Goal: Information Seeking & Learning: Find specific fact

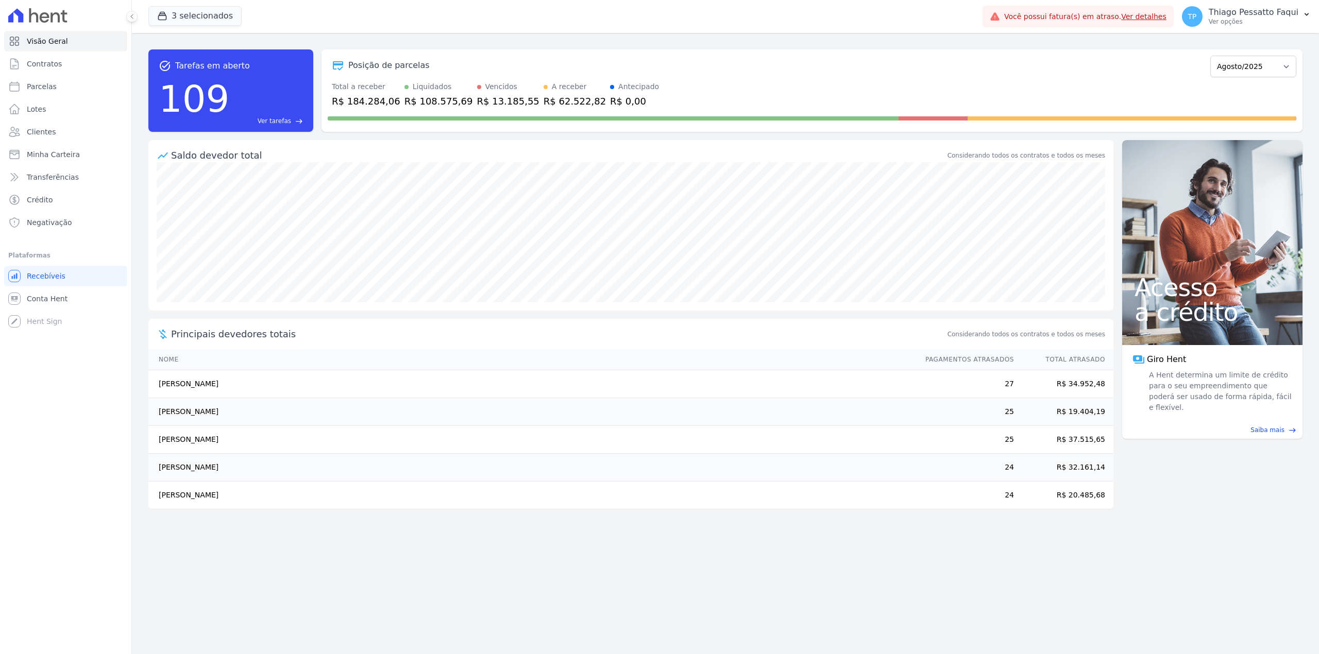
click at [167, 3] on div "3 selecionados Apice Incorporadora Arty Park - Gravatai Arty Park - JPI RESIDEN…" at bounding box center [563, 16] width 830 height 34
click at [167, 11] on icon "button" at bounding box center [162, 16] width 10 height 10
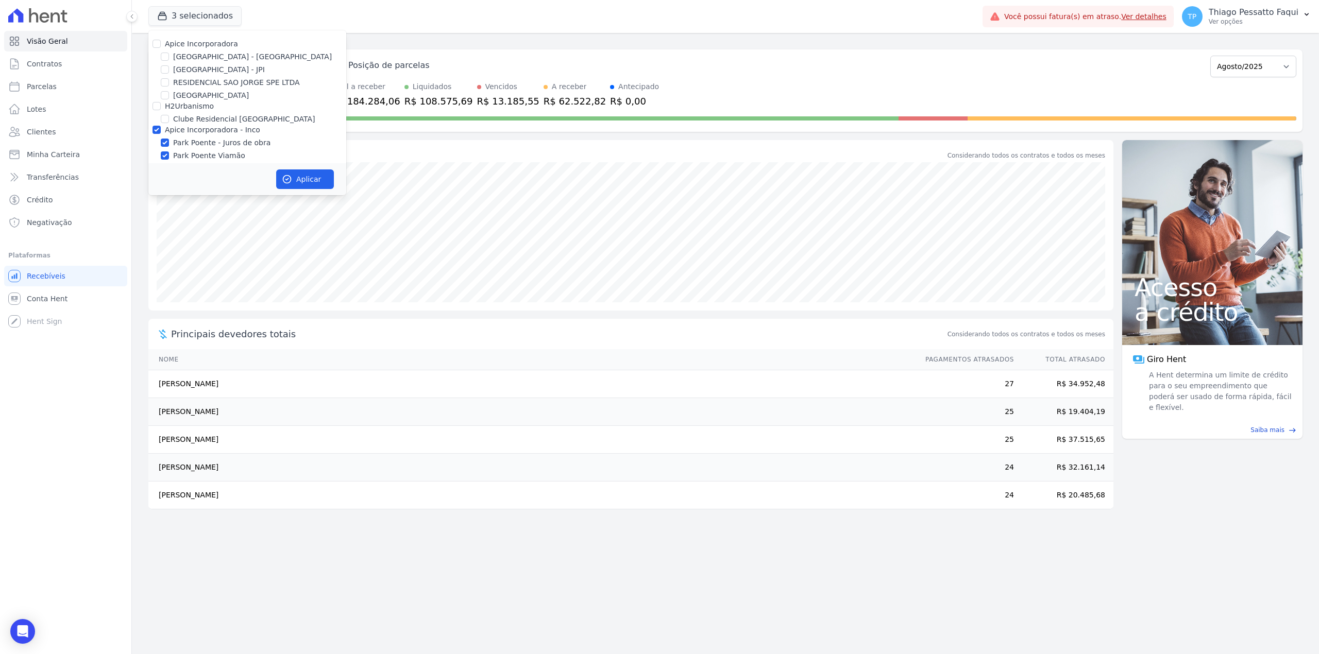
click at [184, 48] on label "Apice Incorporadora" at bounding box center [201, 44] width 73 height 8
click at [161, 48] on input "Apice Incorporadora" at bounding box center [157, 44] width 8 height 8
checkbox input "true"
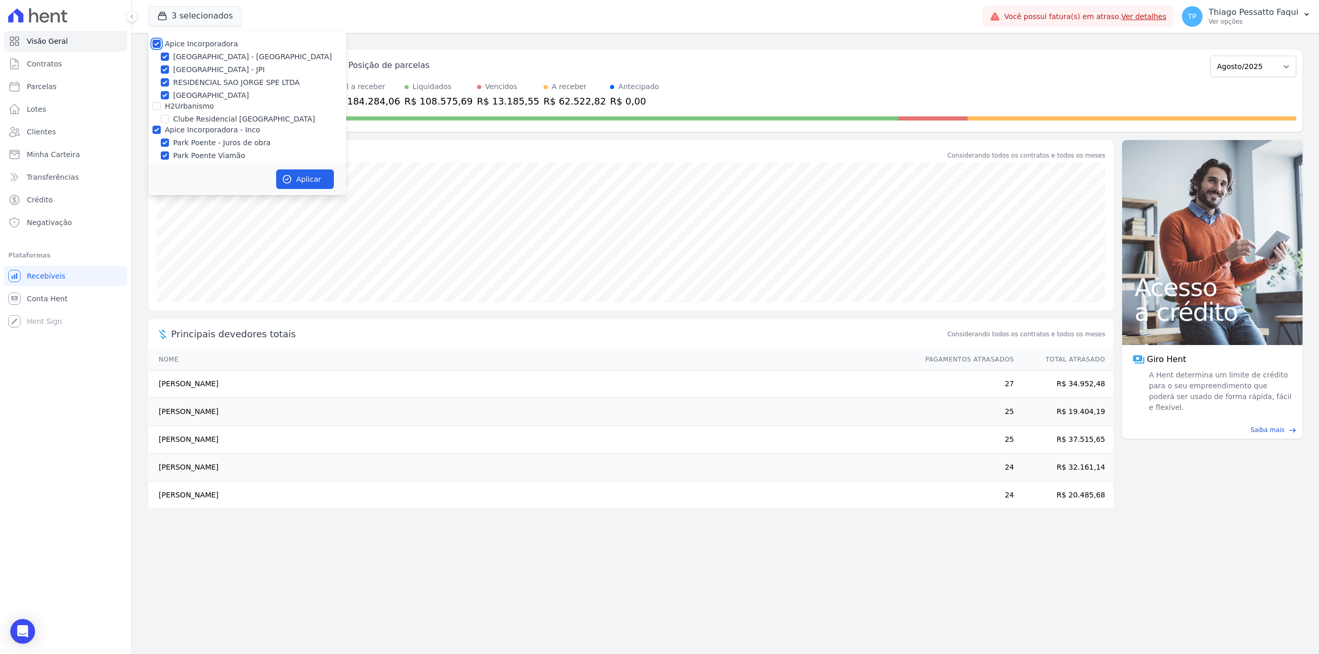
checkbox input "true"
click at [197, 126] on label "Apice Incorporadora - Inco" at bounding box center [212, 130] width 95 height 8
click at [161, 126] on input "Apice Incorporadora - Inco" at bounding box center [157, 130] width 8 height 8
checkbox input "false"
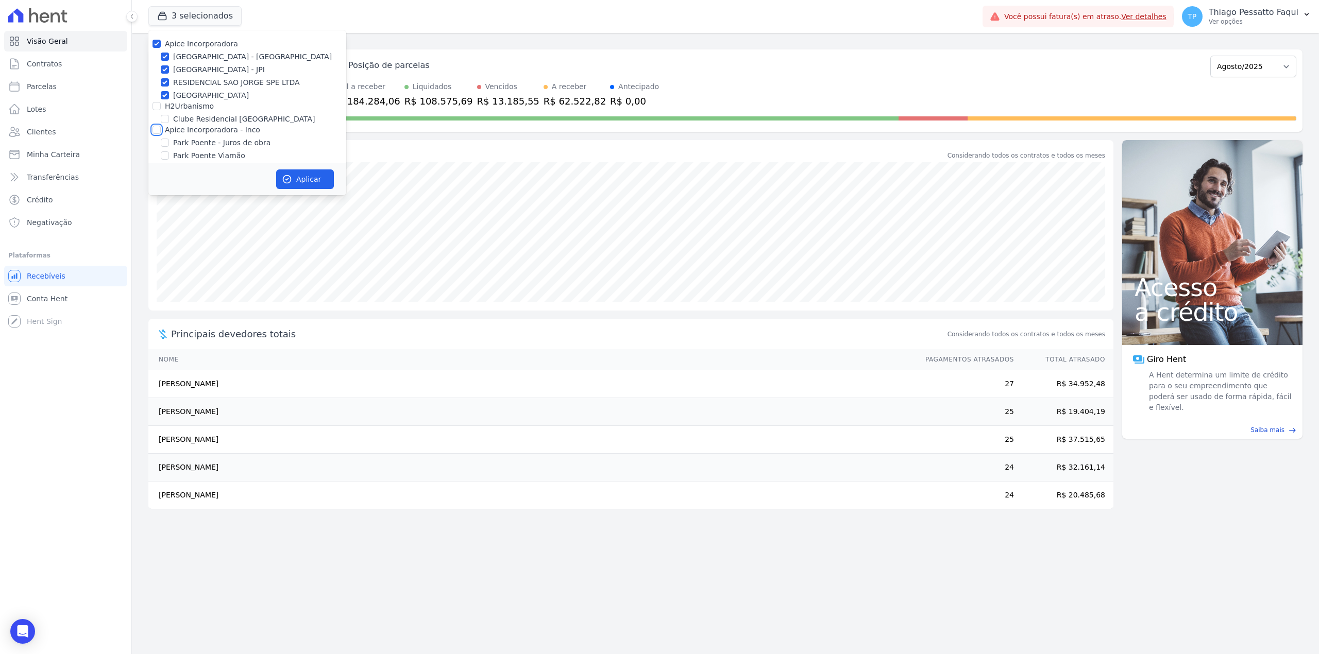
checkbox input "false"
click at [304, 179] on button "Aplicar" at bounding box center [305, 180] width 58 height 20
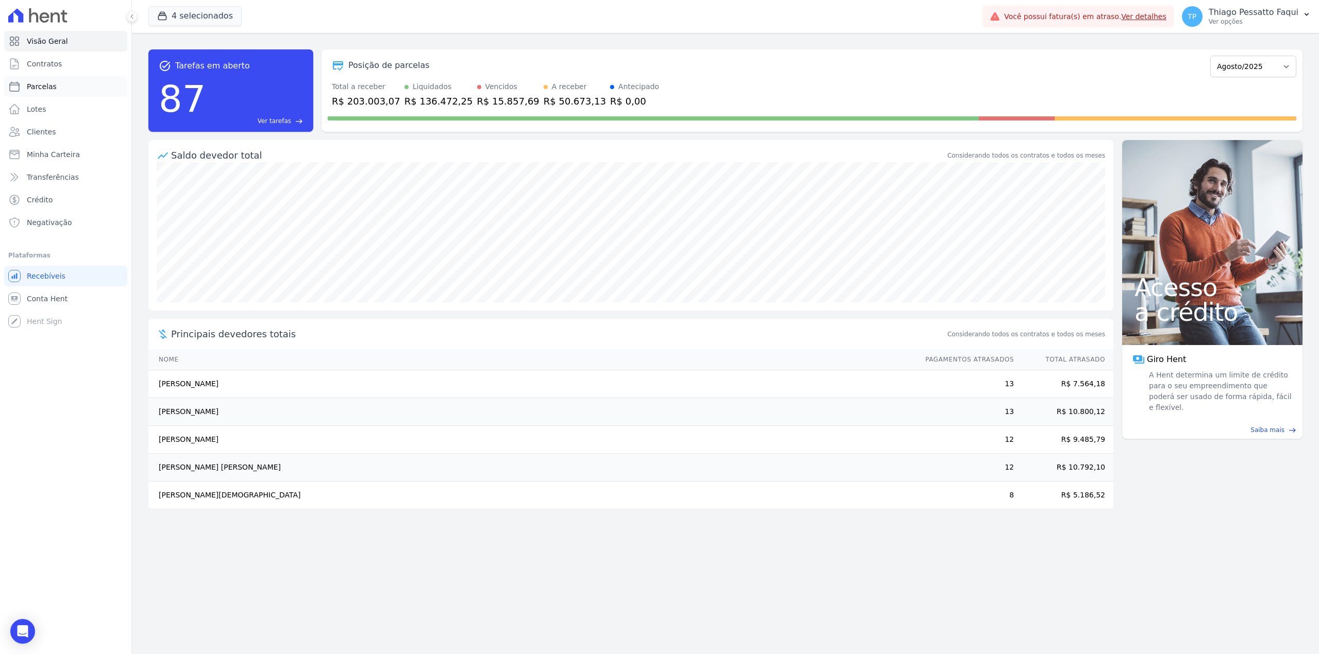
click at [46, 85] on span "Parcelas" at bounding box center [42, 86] width 30 height 10
select select
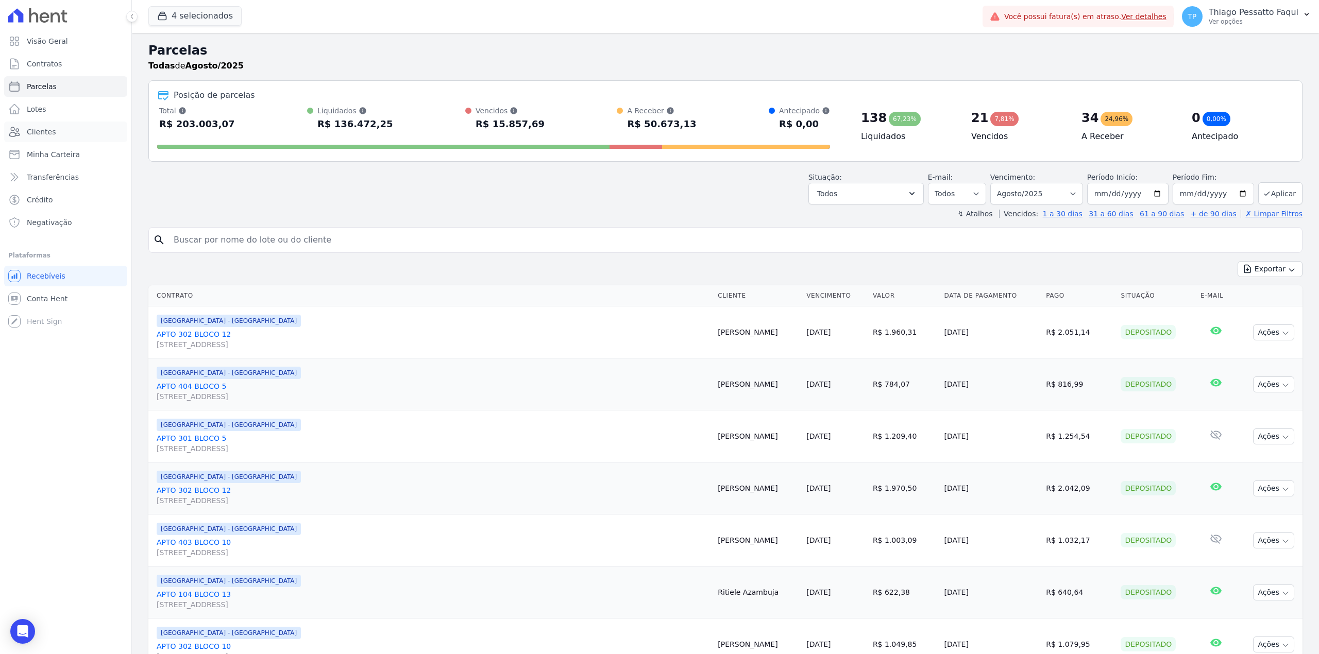
click at [49, 128] on span "Clientes" at bounding box center [41, 132] width 29 height 10
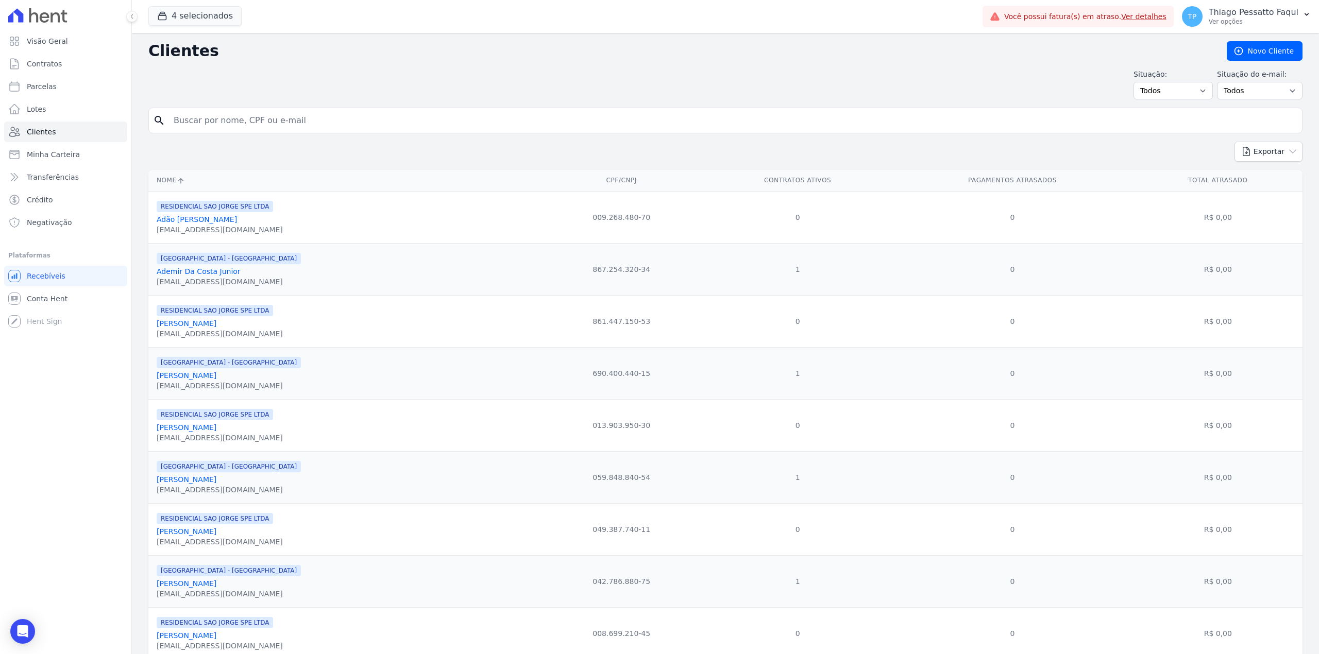
click at [232, 128] on input "search" at bounding box center [732, 120] width 1131 height 21
type input "guilherme gon"
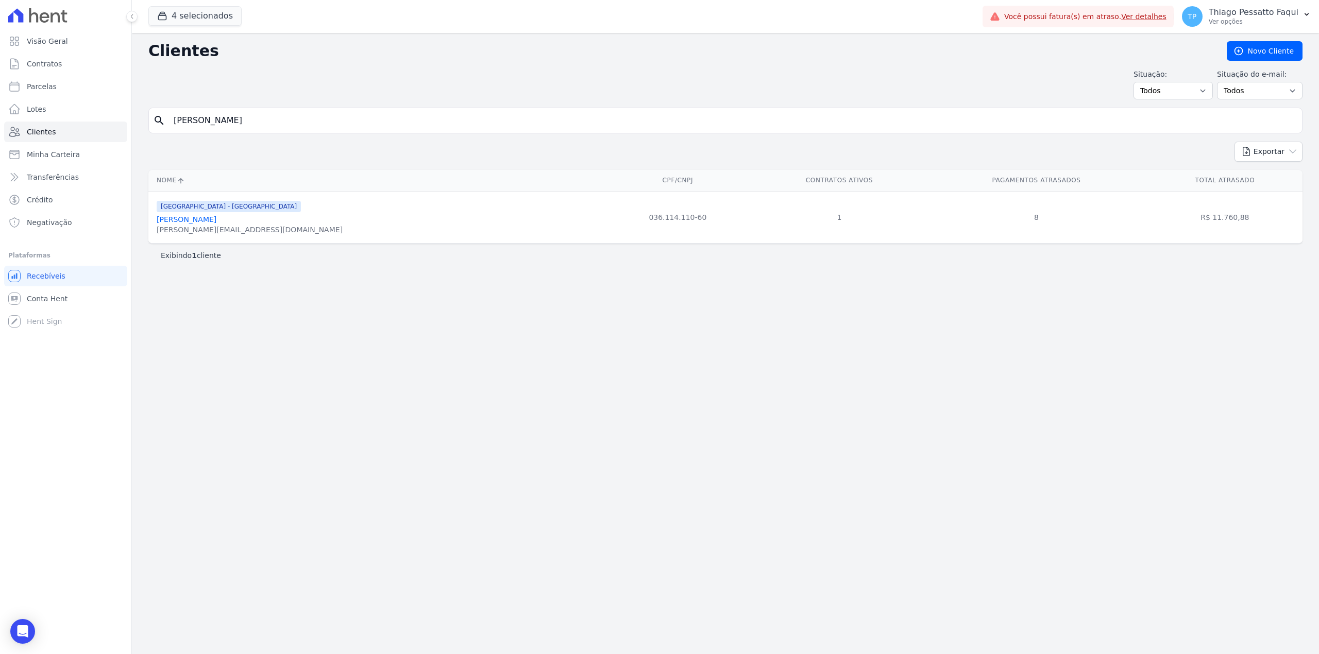
click at [196, 217] on link "Guilherme Goncalves" at bounding box center [187, 219] width 60 height 8
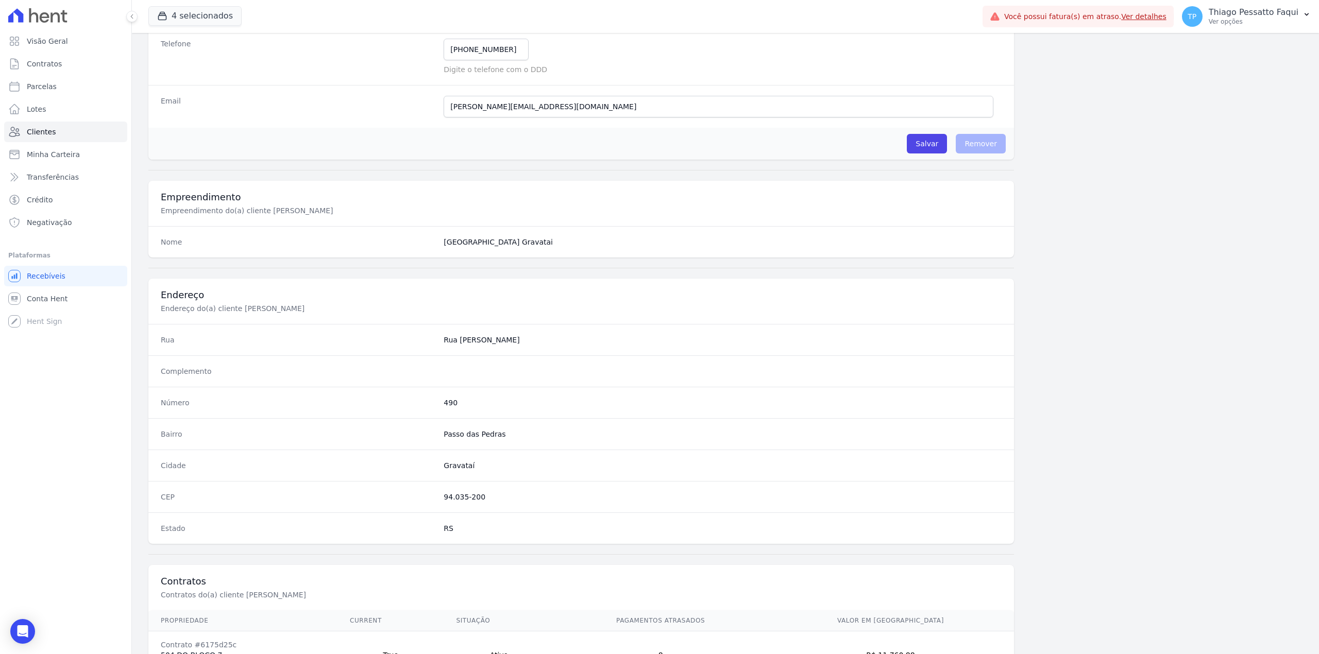
scroll to position [314, 0]
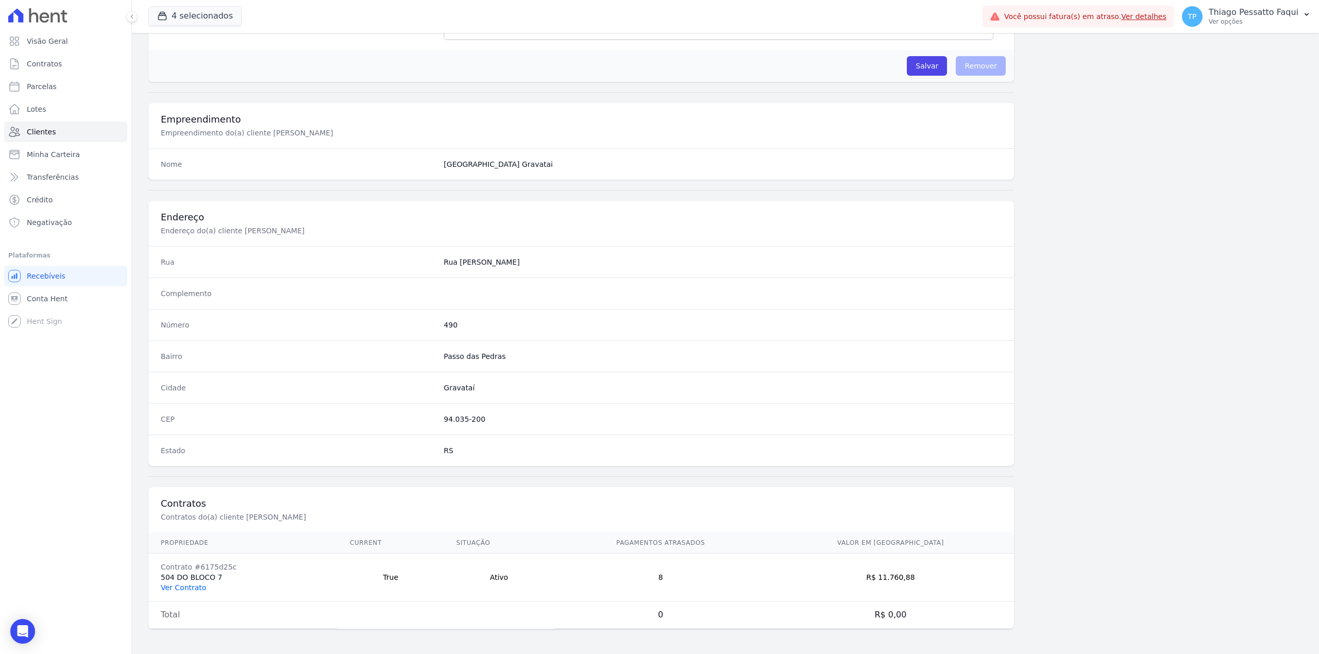
click at [191, 587] on link "Ver Contrato" at bounding box center [183, 588] width 45 height 8
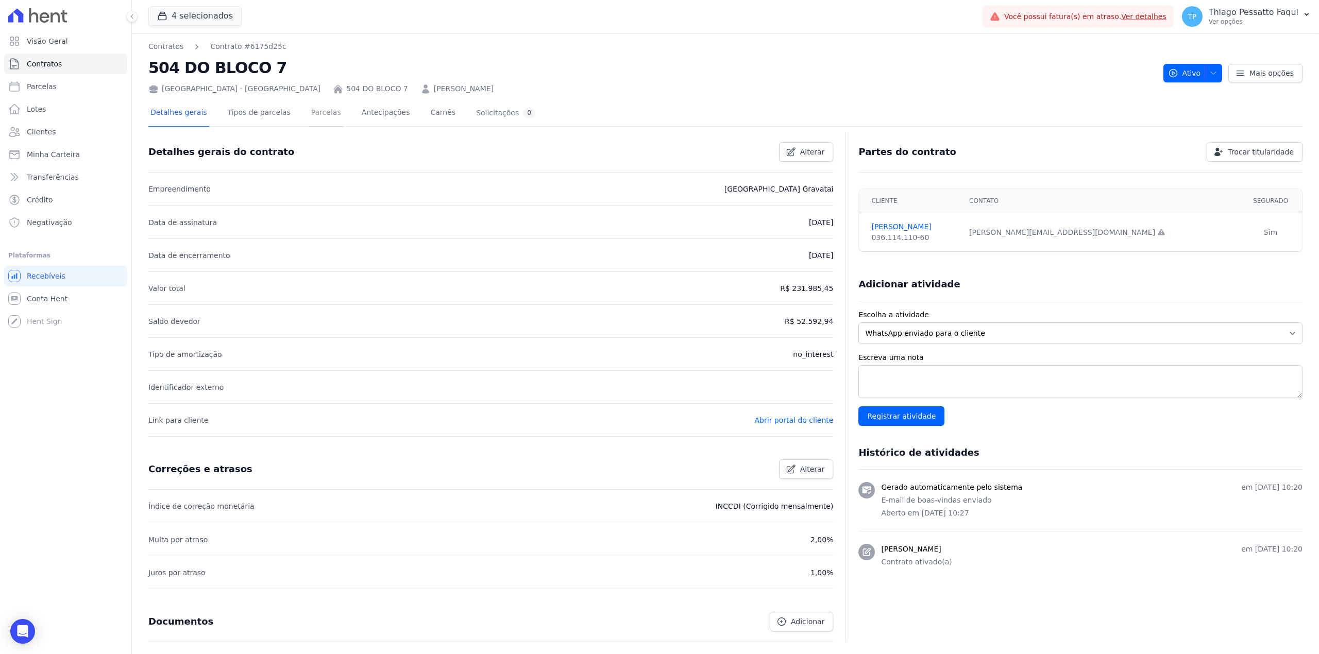
click at [309, 118] on link "Parcelas" at bounding box center [326, 113] width 34 height 27
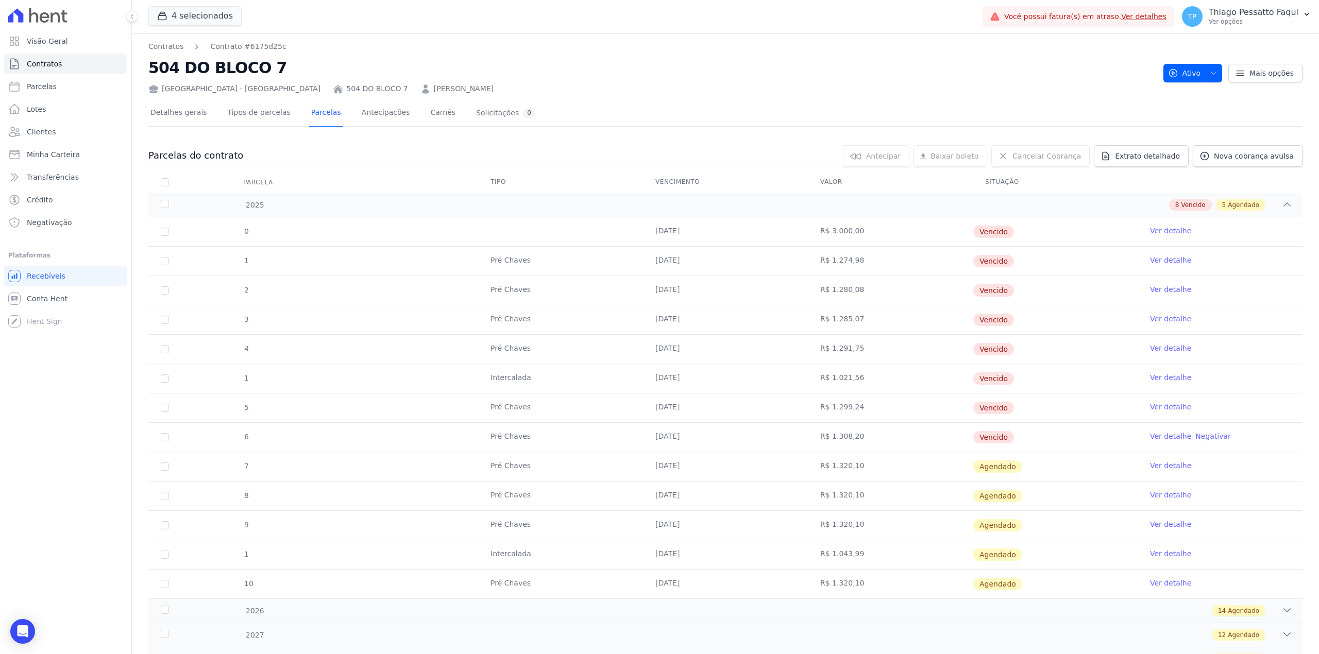
click at [566, 217] on td at bounding box center [560, 231] width 165 height 29
click at [565, 217] on div "0 27/02/2025 R$ 3.000,00 Vencido Ver detalhe 1 Pré Chaves 10/03/2025 R$ 1.274,9…" at bounding box center [725, 408] width 1187 height 390
click at [561, 206] on div "8 Vencido 5 Agendado" at bounding box center [783, 204] width 1020 height 11
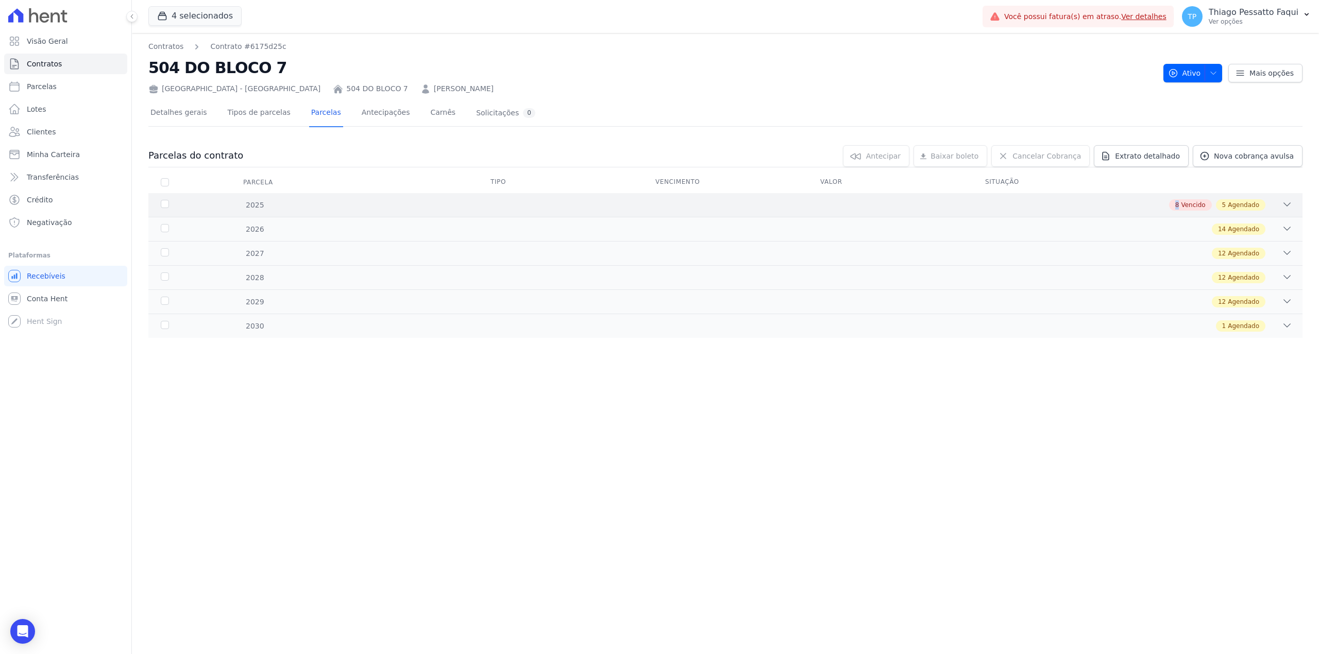
click at [561, 206] on div "8 Vencido 5 Agendado" at bounding box center [783, 204] width 1020 height 11
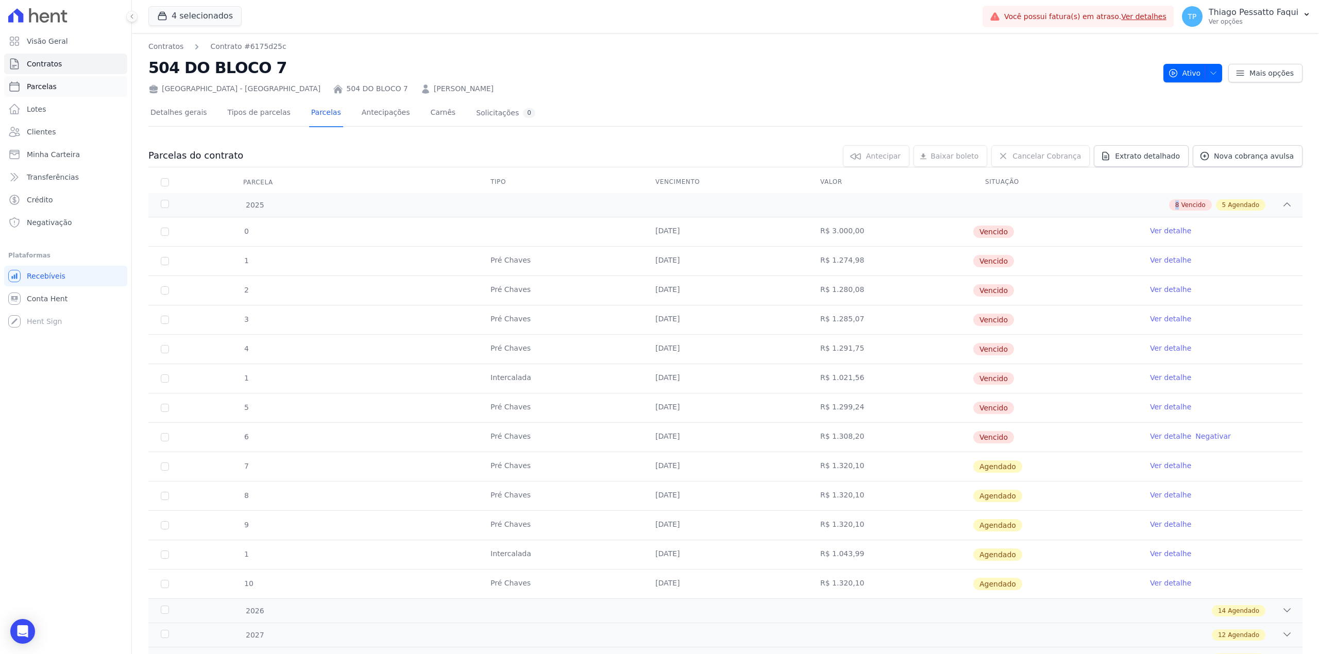
click at [23, 76] on link "Parcelas" at bounding box center [65, 86] width 123 height 21
select select
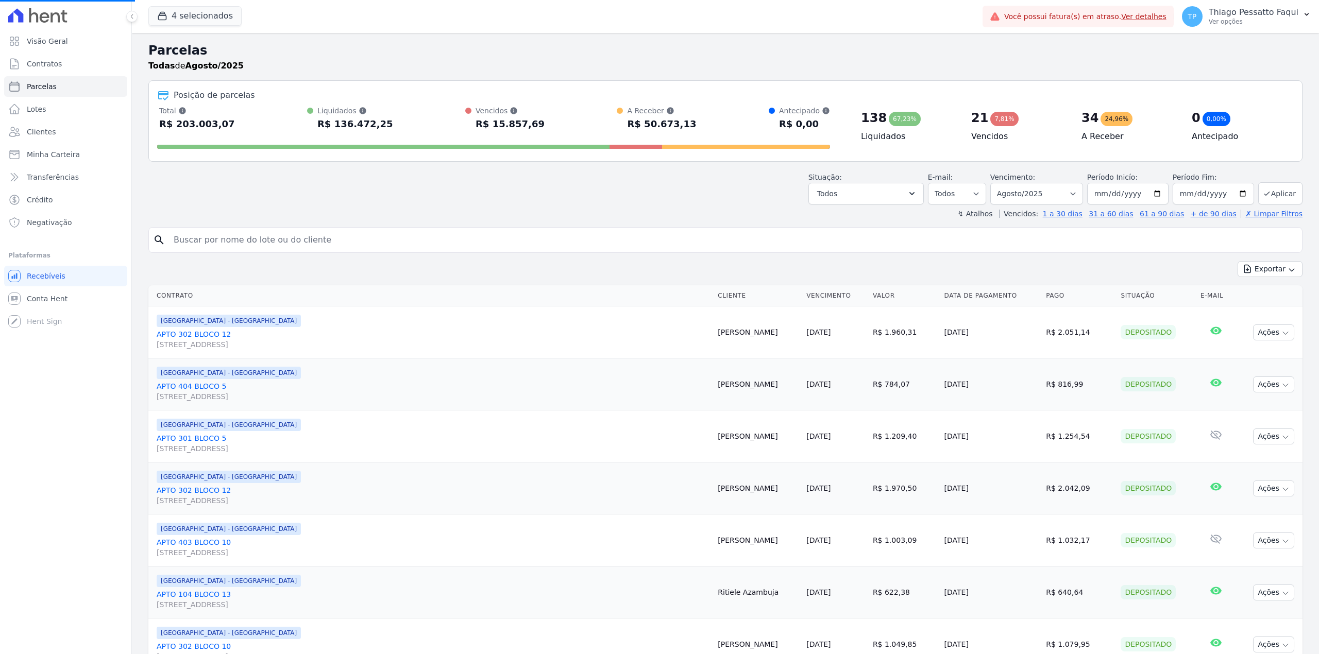
click at [233, 236] on input "search" at bounding box center [732, 240] width 1131 height 21
type input "renato"
select select
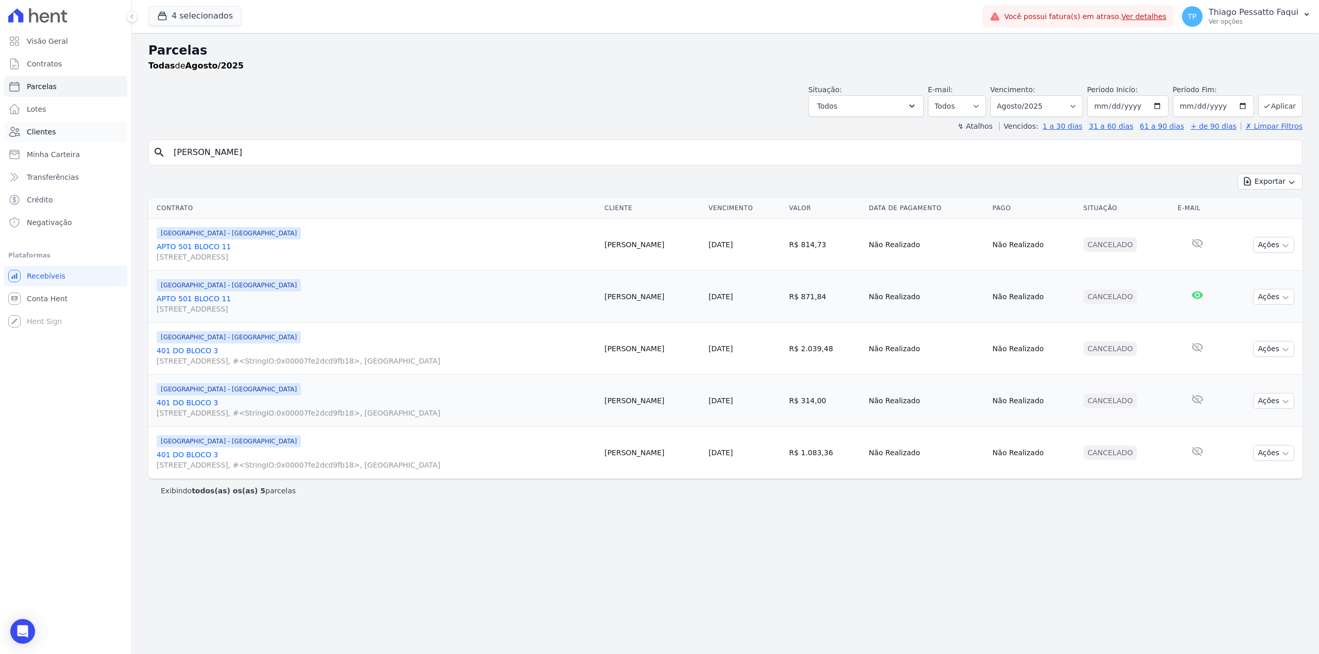
click at [75, 135] on link "Clientes" at bounding box center [65, 132] width 123 height 21
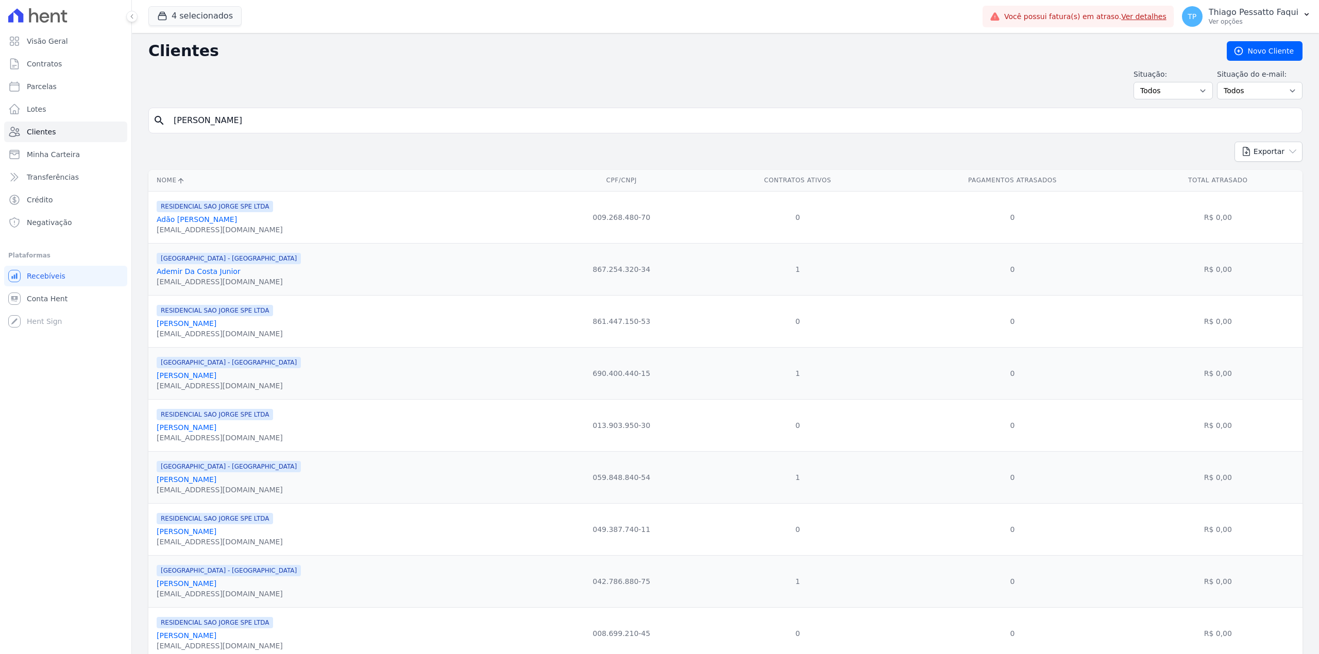
click at [225, 132] on div "search guilherme gon" at bounding box center [725, 121] width 1154 height 26
drag, startPoint x: 224, startPoint y: 131, endPoint x: 221, endPoint y: 115, distance: 15.7
click at [221, 115] on input "search" at bounding box center [732, 120] width 1131 height 21
type input "renato"
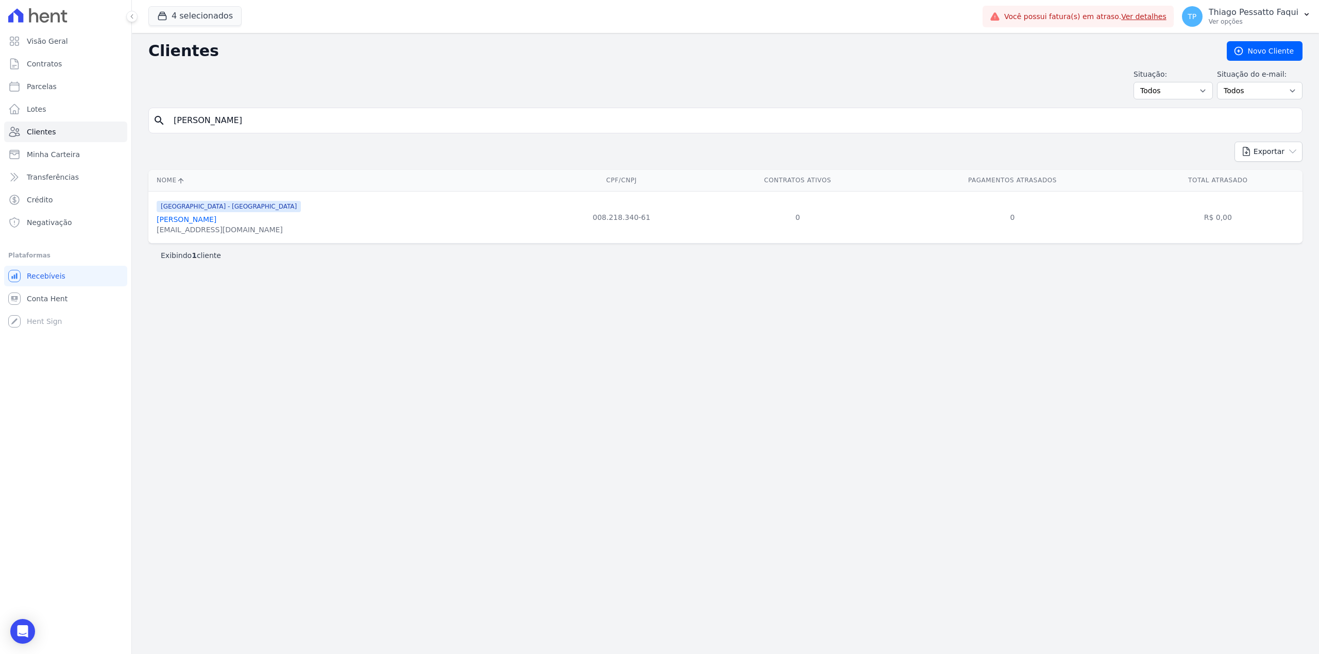
click at [725, 392] on div "Clientes Novo Cliente Situação: Todos Adimplentes Inadimplentes Situação do e-m…" at bounding box center [725, 343] width 1187 height 621
click at [216, 223] on link "Renato De Castro Antunes" at bounding box center [187, 219] width 60 height 8
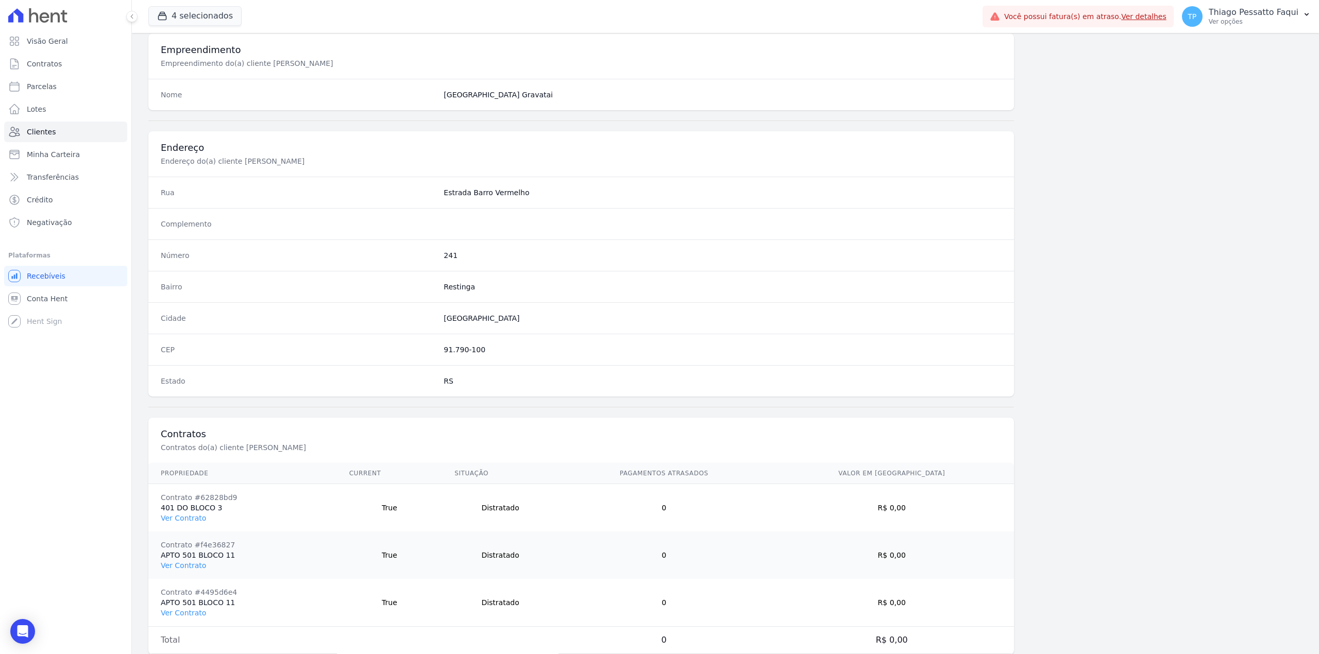
scroll to position [409, 0]
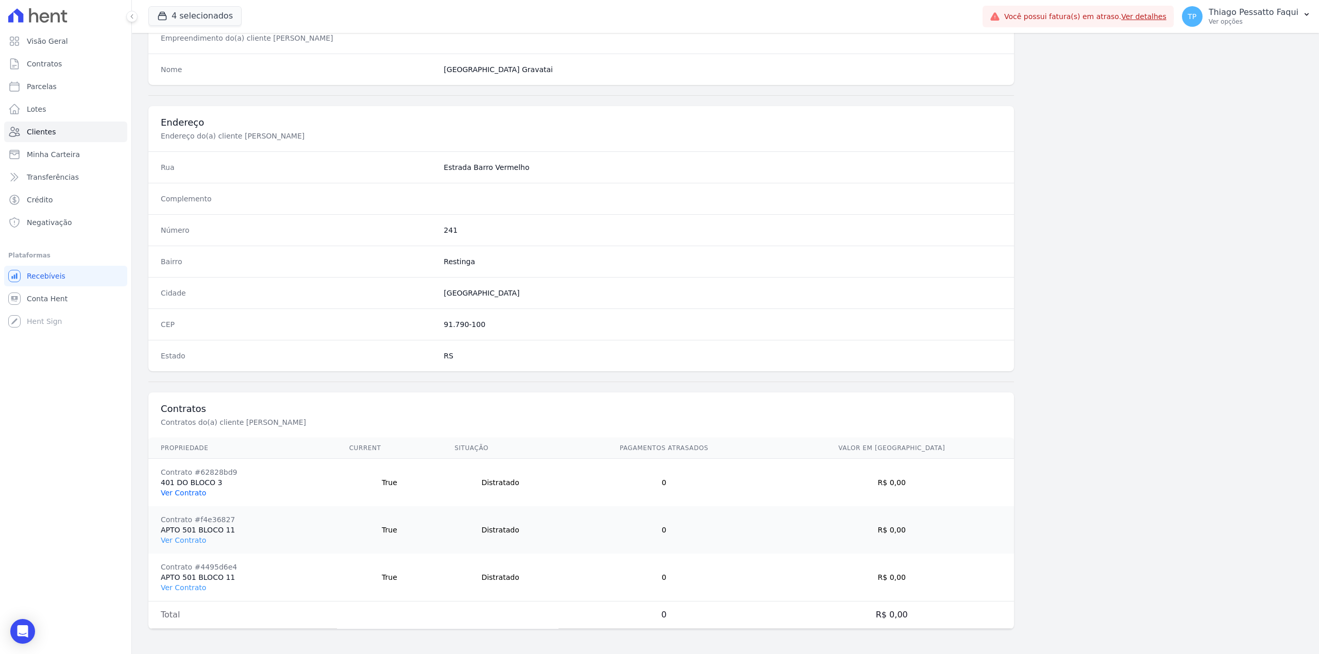
click at [194, 493] on link "Ver Contrato" at bounding box center [183, 493] width 45 height 8
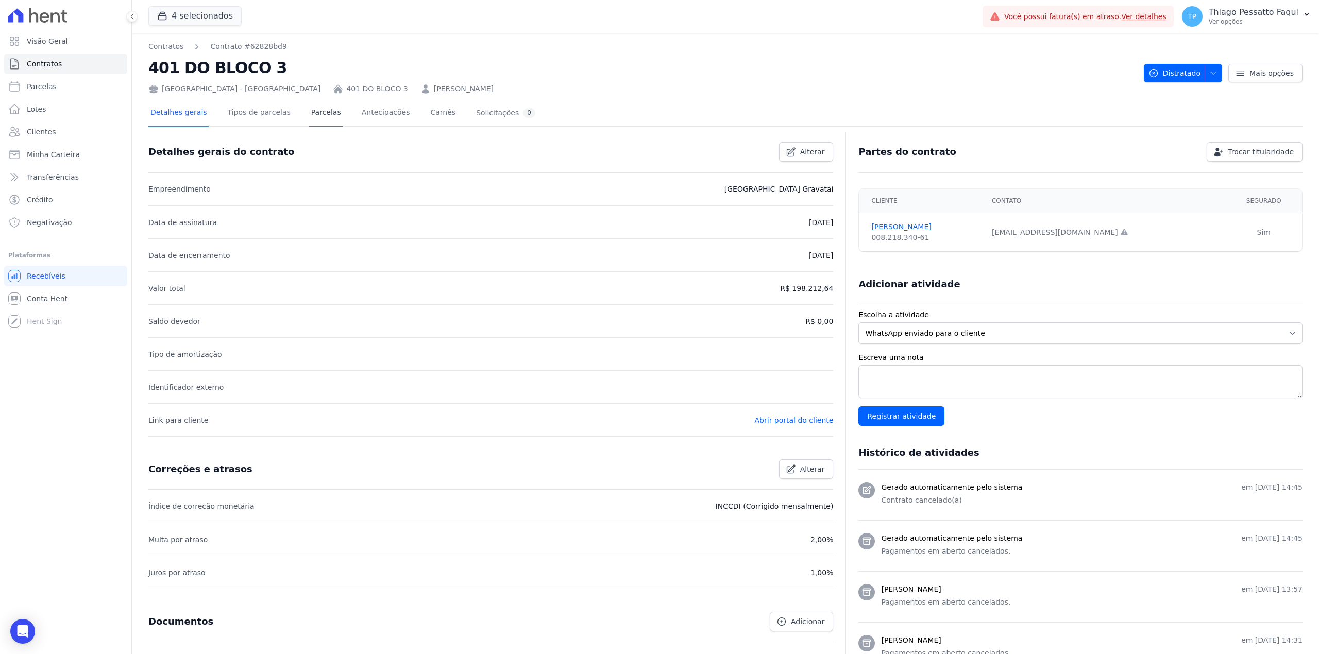
drag, startPoint x: 332, startPoint y: 116, endPoint x: 324, endPoint y: 116, distance: 8.8
click at [324, 116] on div "Detalhes gerais Tipos de parcelas Parcelas Antecipações Carnês Solicitações 0" at bounding box center [342, 113] width 389 height 27
click at [324, 116] on link "Parcelas" at bounding box center [326, 113] width 34 height 27
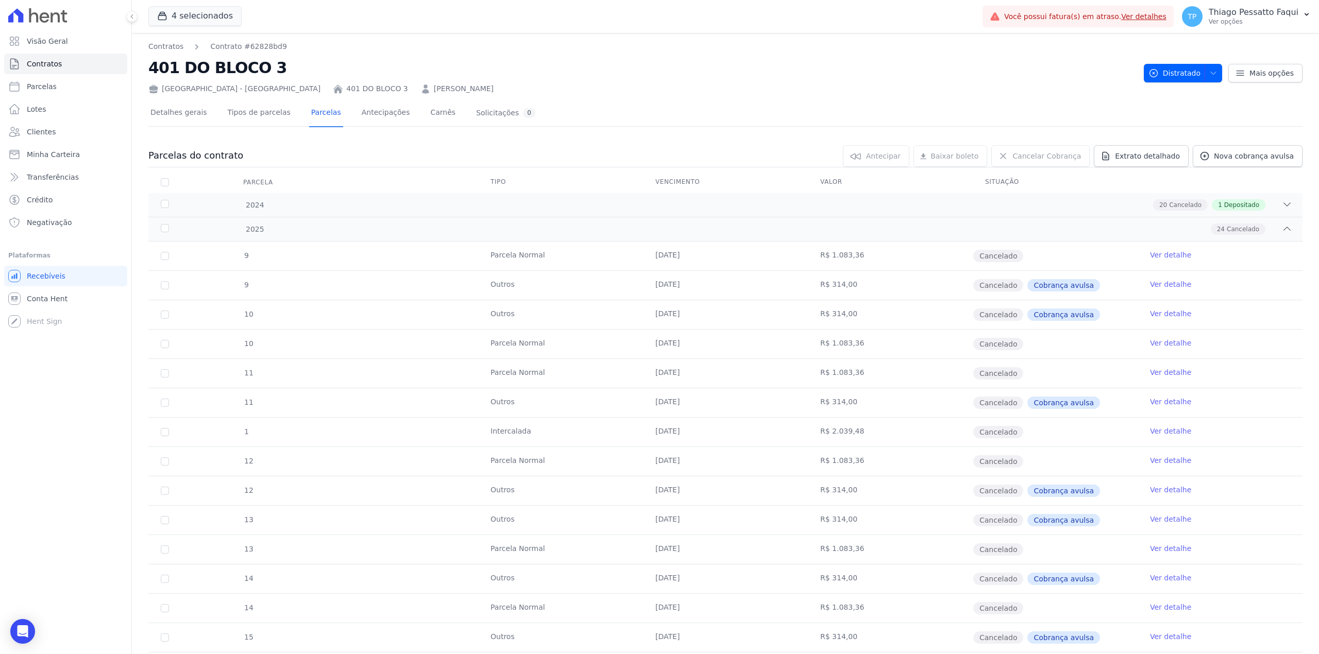
click at [586, 168] on div "Parcelas do contrato 0 selecionada(s) Antecipar Antecipar Renegociar Baixar bol…" at bounding box center [725, 582] width 1154 height 894
click at [586, 193] on th "Tipo" at bounding box center [560, 183] width 165 height 22
click at [577, 199] on div "20 Cancelado 1 Depositado" at bounding box center [783, 204] width 1020 height 11
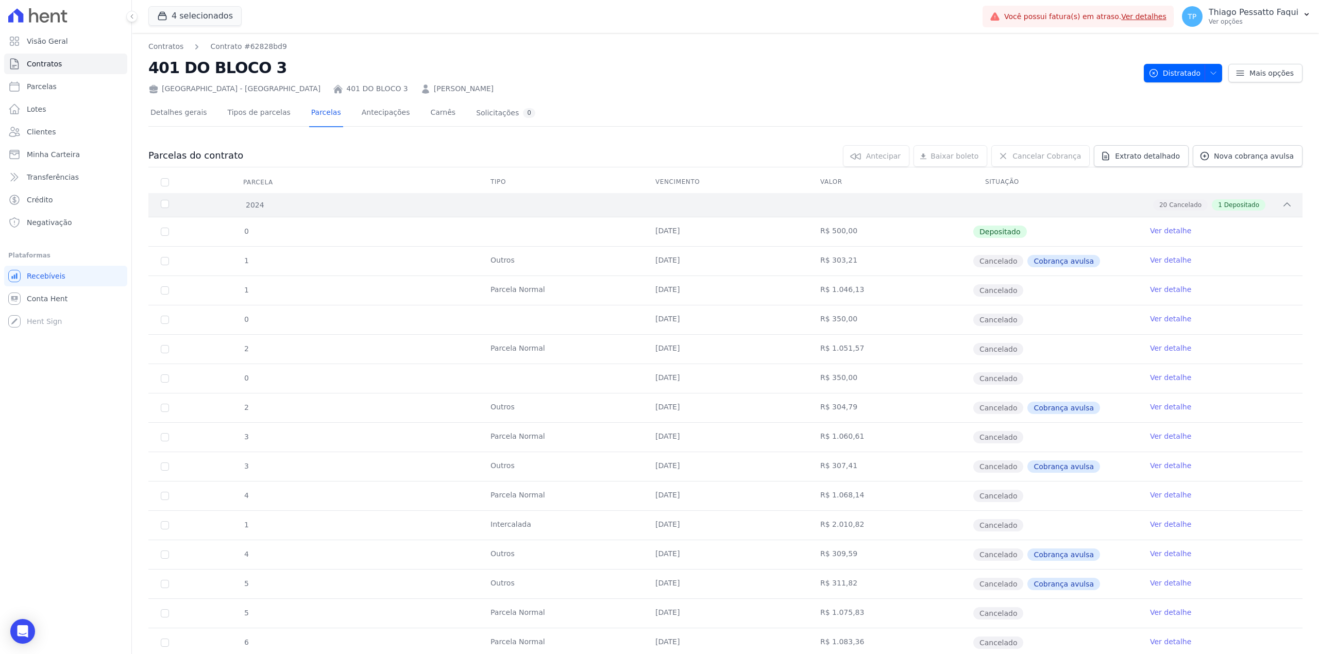
click at [565, 209] on div "20 Cancelado 1 Depositado" at bounding box center [783, 204] width 1020 height 11
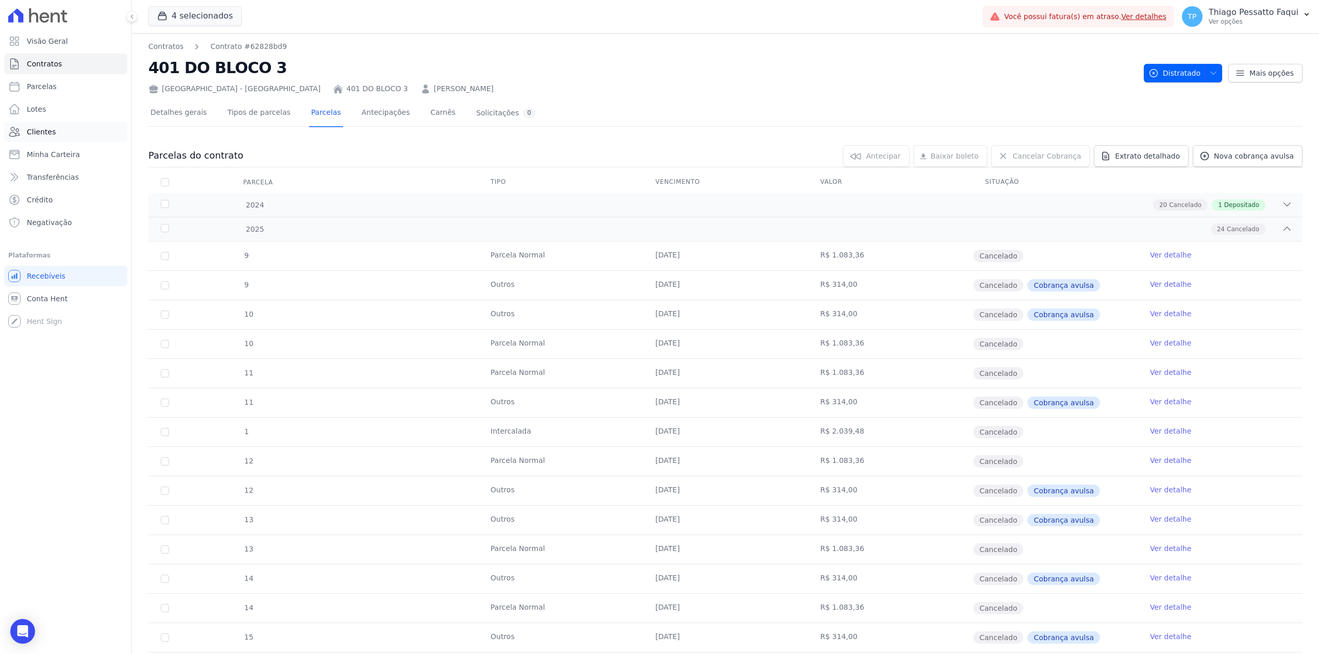
click at [52, 139] on link "Clientes" at bounding box center [65, 132] width 123 height 21
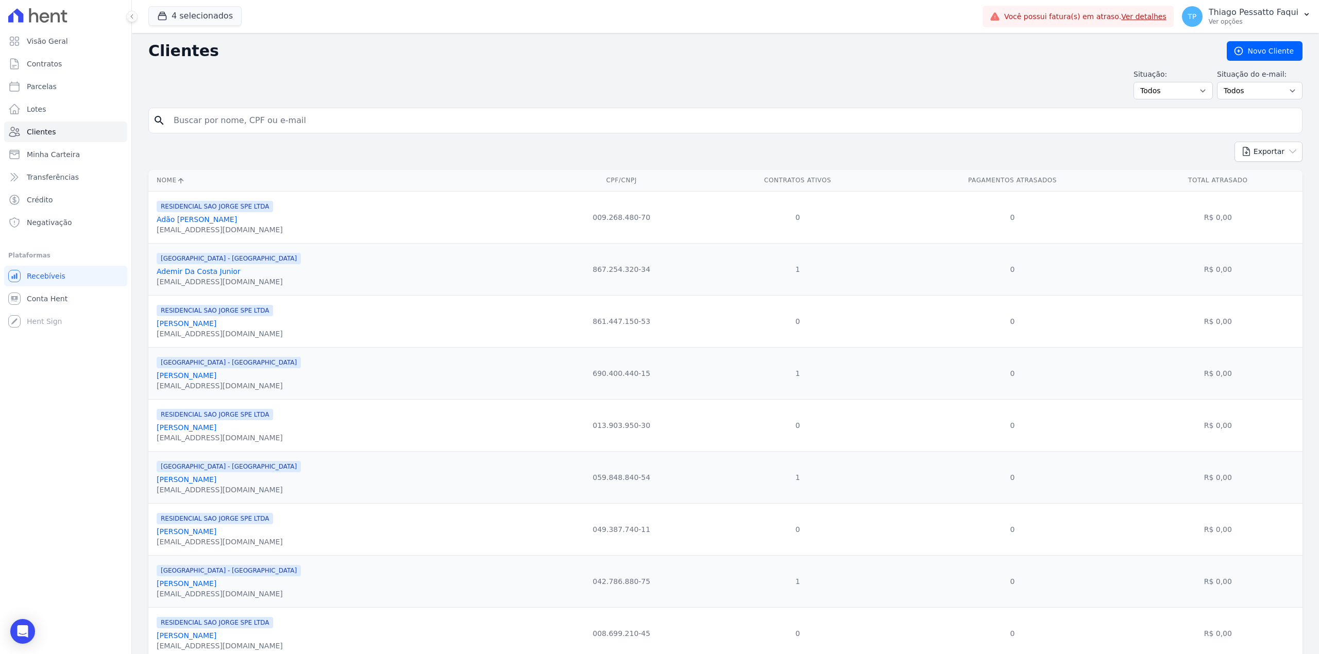
click at [336, 114] on input "search" at bounding box center [732, 120] width 1131 height 21
click at [308, 118] on input "search" at bounding box center [732, 120] width 1131 height 21
type input "[PERSON_NAME]"
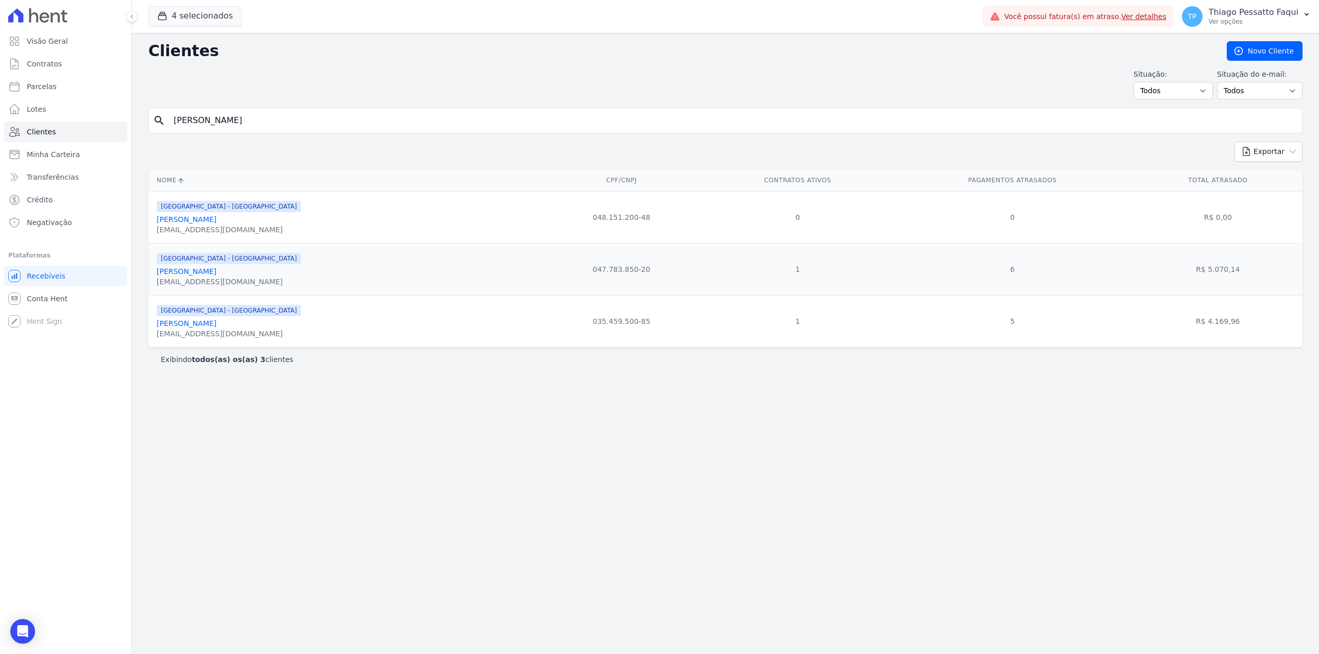
click at [289, 126] on input "[PERSON_NAME]" at bounding box center [732, 120] width 1131 height 21
type input "julio cesar"
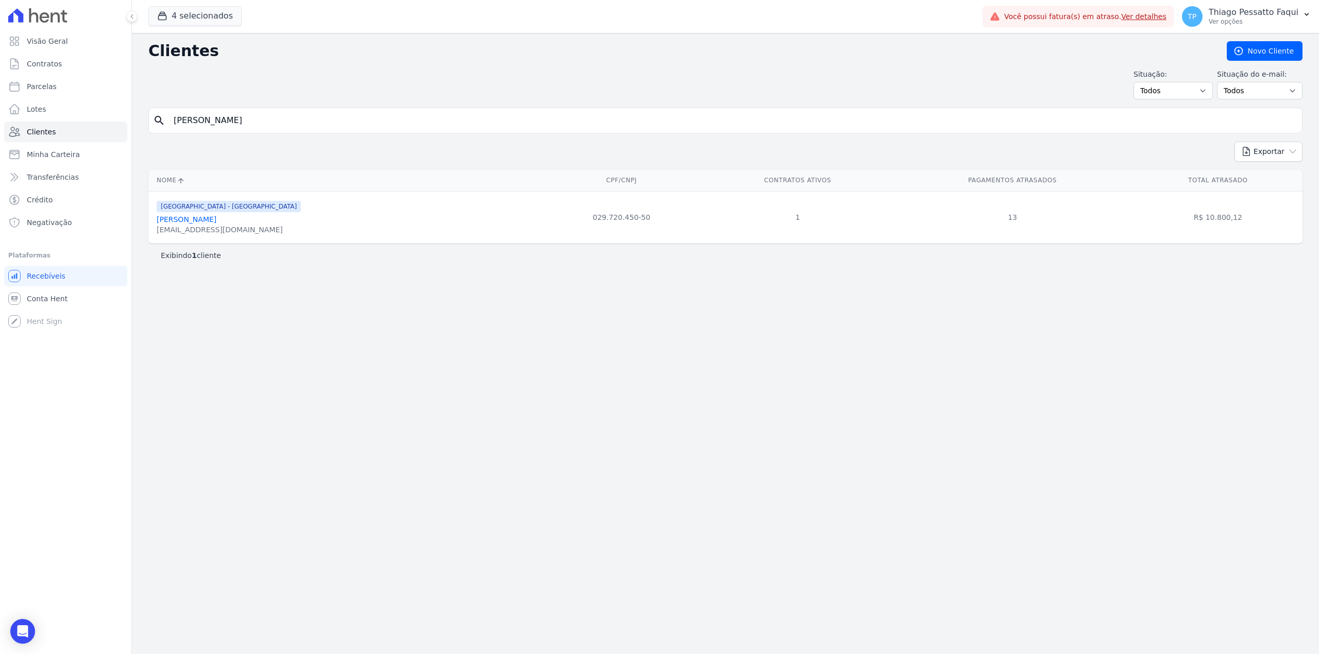
click at [209, 126] on input "julio cesar" at bounding box center [732, 120] width 1131 height 21
type input "[PERSON_NAME]"
click at [215, 118] on input "[PERSON_NAME]" at bounding box center [732, 120] width 1131 height 21
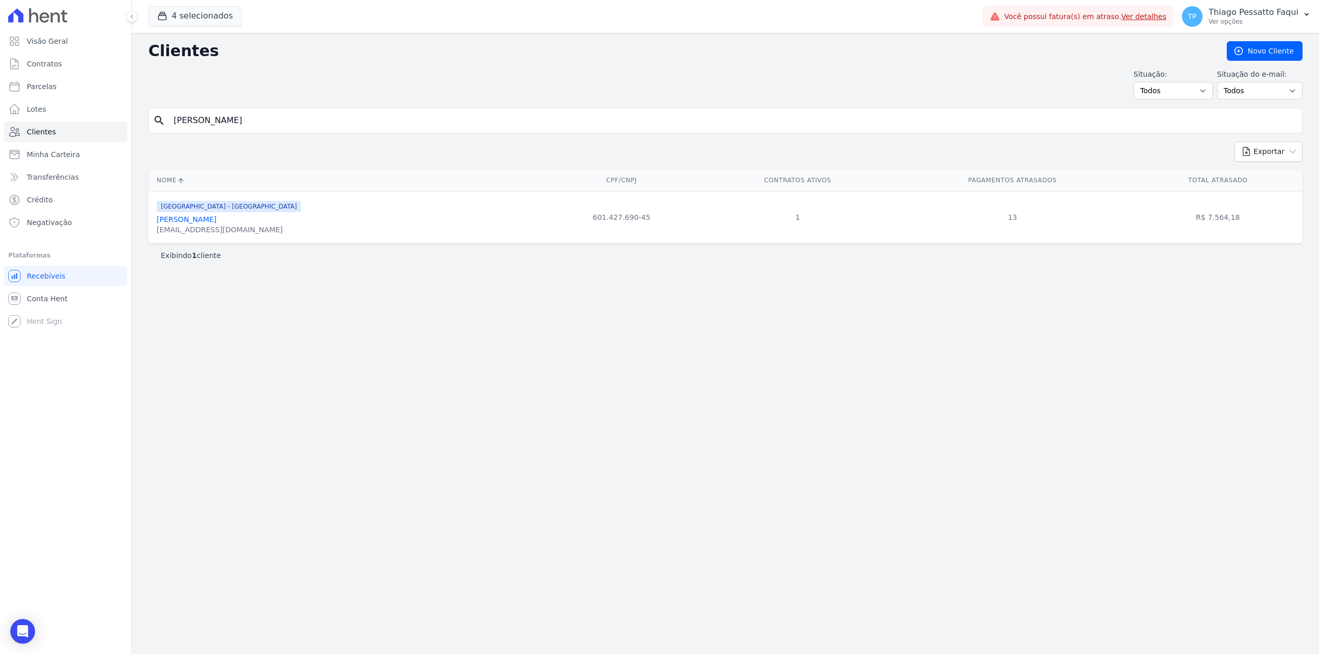
click at [215, 118] on input "[PERSON_NAME]" at bounding box center [732, 120] width 1131 height 21
type input "MATHEUS"
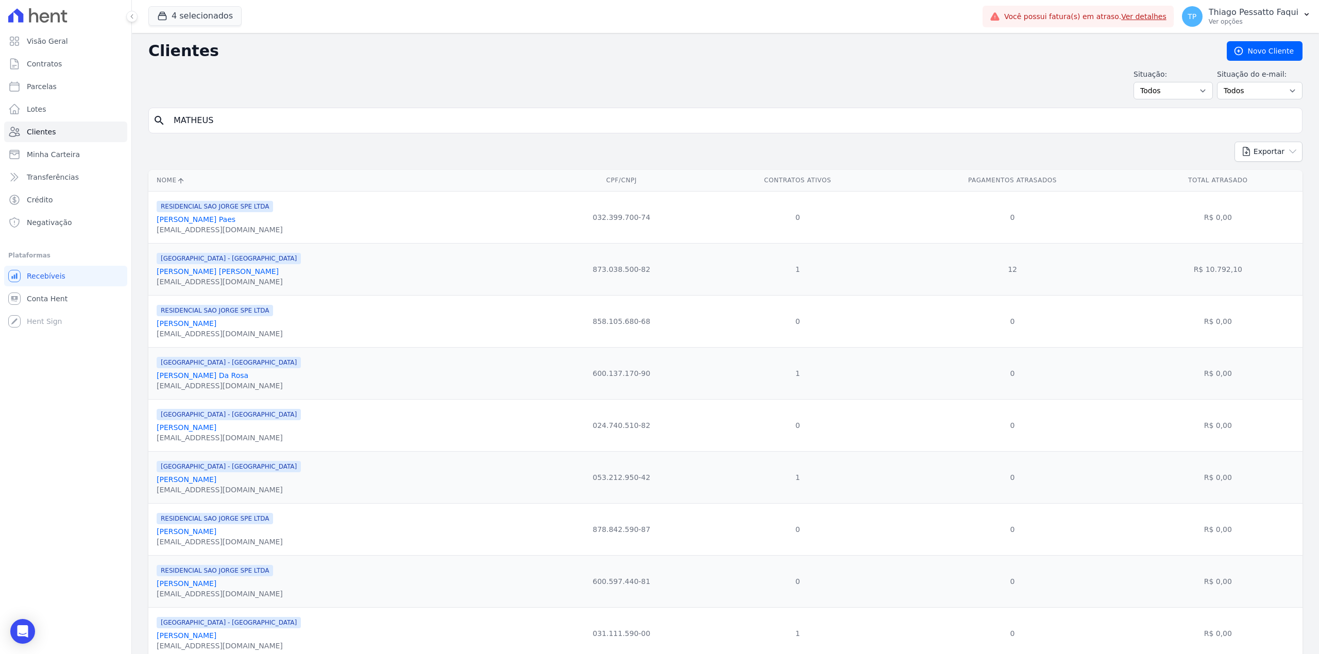
drag, startPoint x: 383, startPoint y: 155, endPoint x: 373, endPoint y: 149, distance: 11.8
click at [383, 155] on div "Exportar PDF CSV Dimob 2024" at bounding box center [725, 156] width 1154 height 28
click at [295, 119] on input "MATHEUS" at bounding box center [732, 120] width 1131 height 21
type input "MATHEUS HENRIQUE"
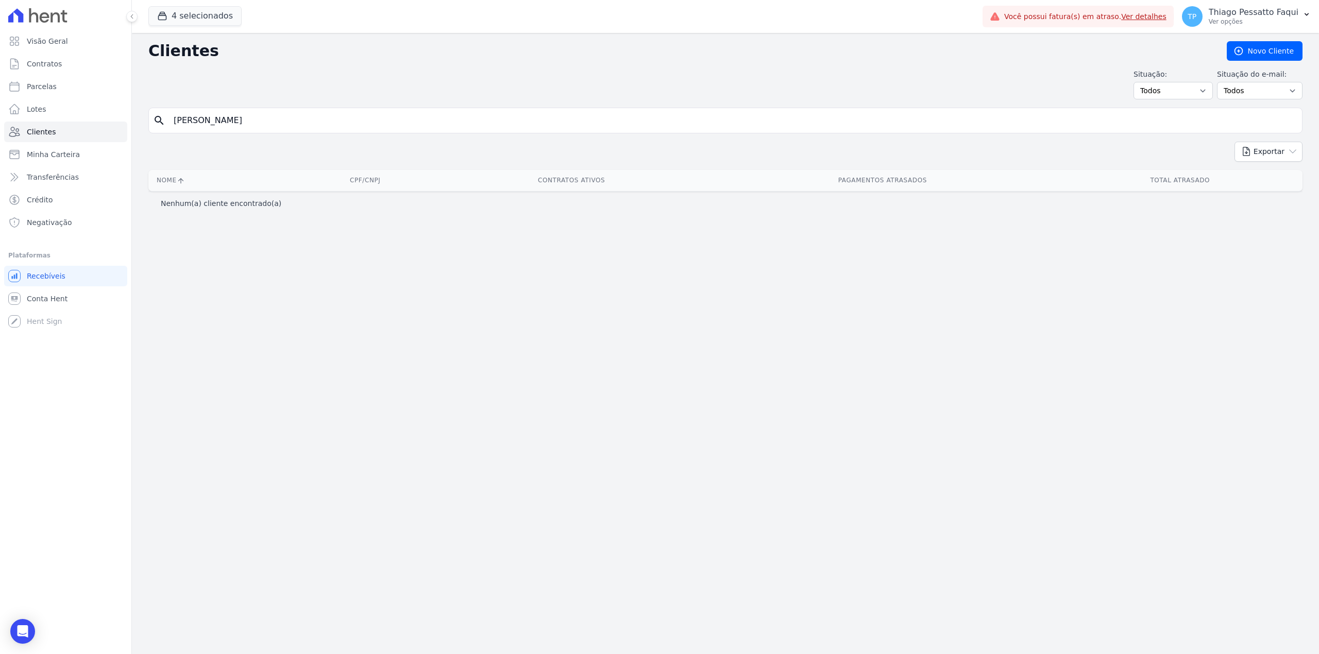
click at [295, 119] on input "MATHEUS HENRIQUE" at bounding box center [732, 120] width 1131 height 21
type input "MATEUS"
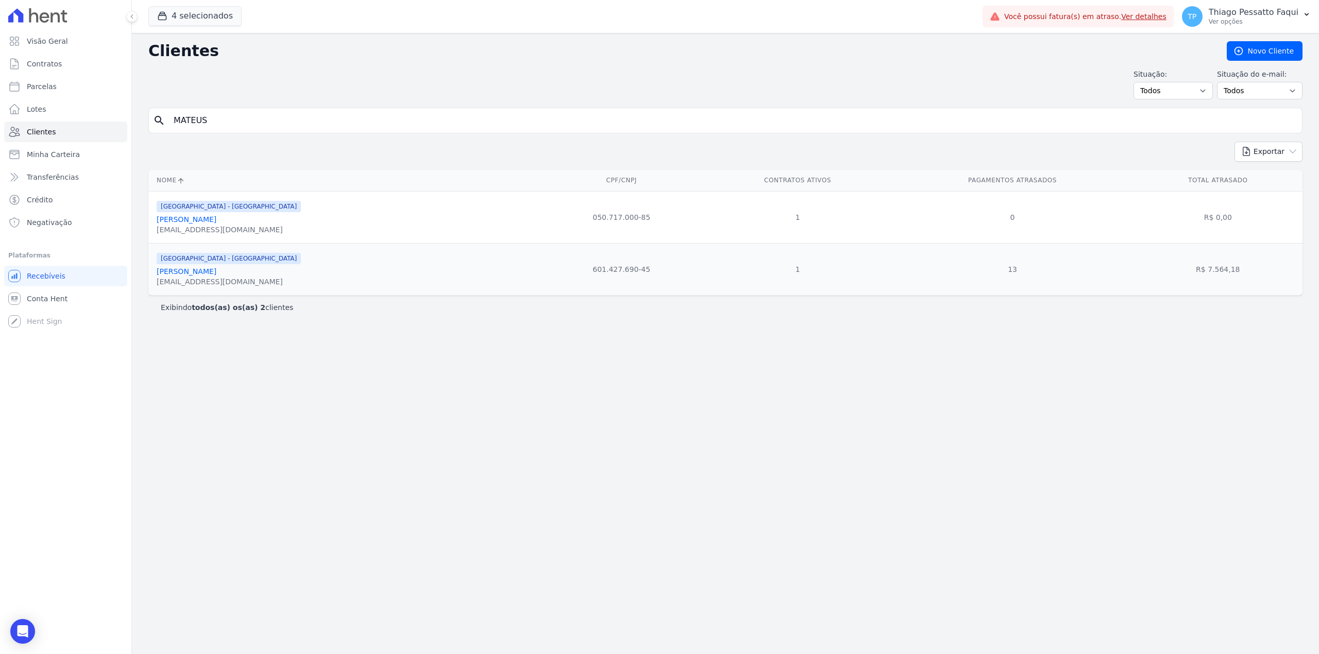
click at [238, 126] on input "MATEUS" at bounding box center [732, 120] width 1131 height 21
type input "MATHEUS ALEX"
click at [304, 120] on input "MATHEUS ALEX" at bounding box center [732, 120] width 1131 height 21
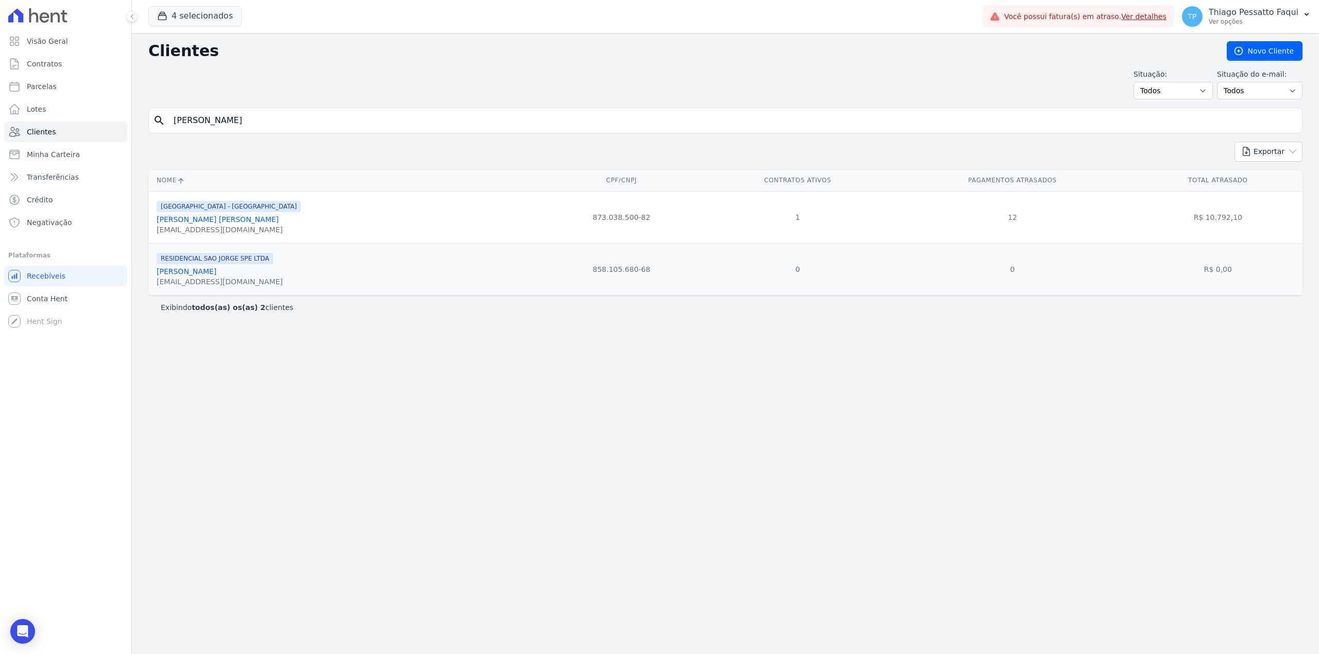
click at [304, 120] on input "MATHEUS ALEX" at bounding box center [732, 120] width 1131 height 21
type input "THIAGO ALBU"
click at [334, 116] on input "THIAGO ALBU" at bounding box center [732, 120] width 1131 height 21
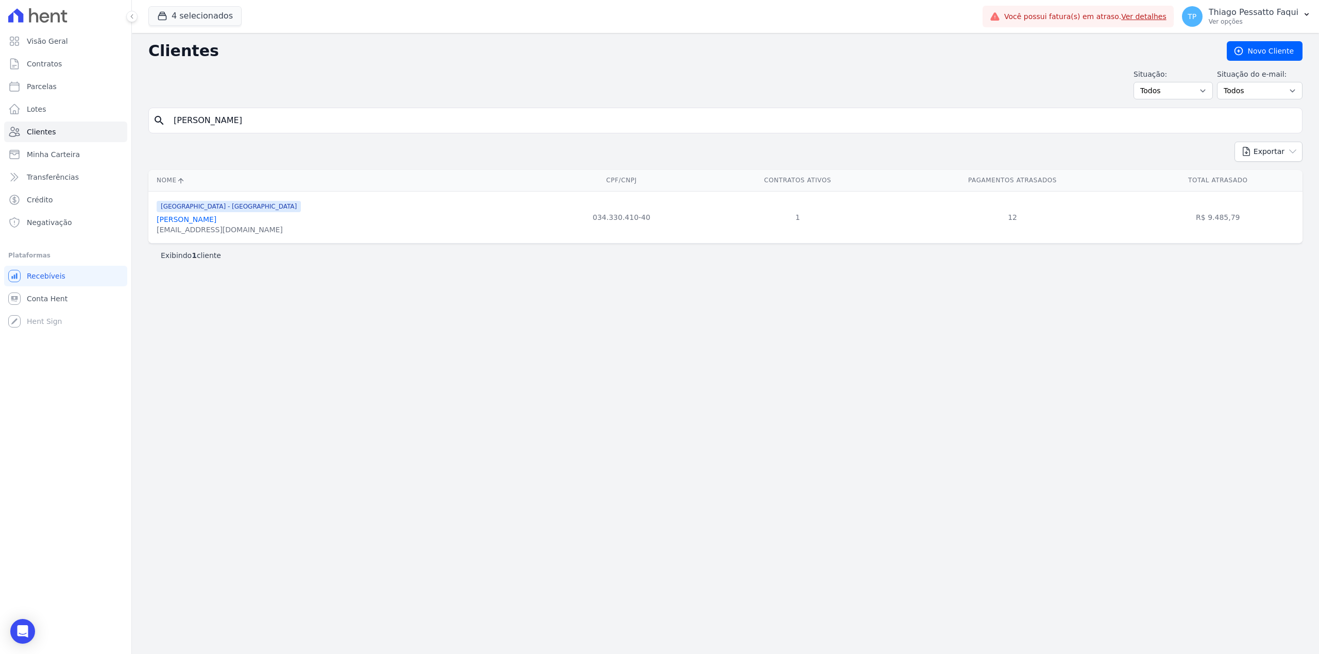
type input "VLADIMIR"
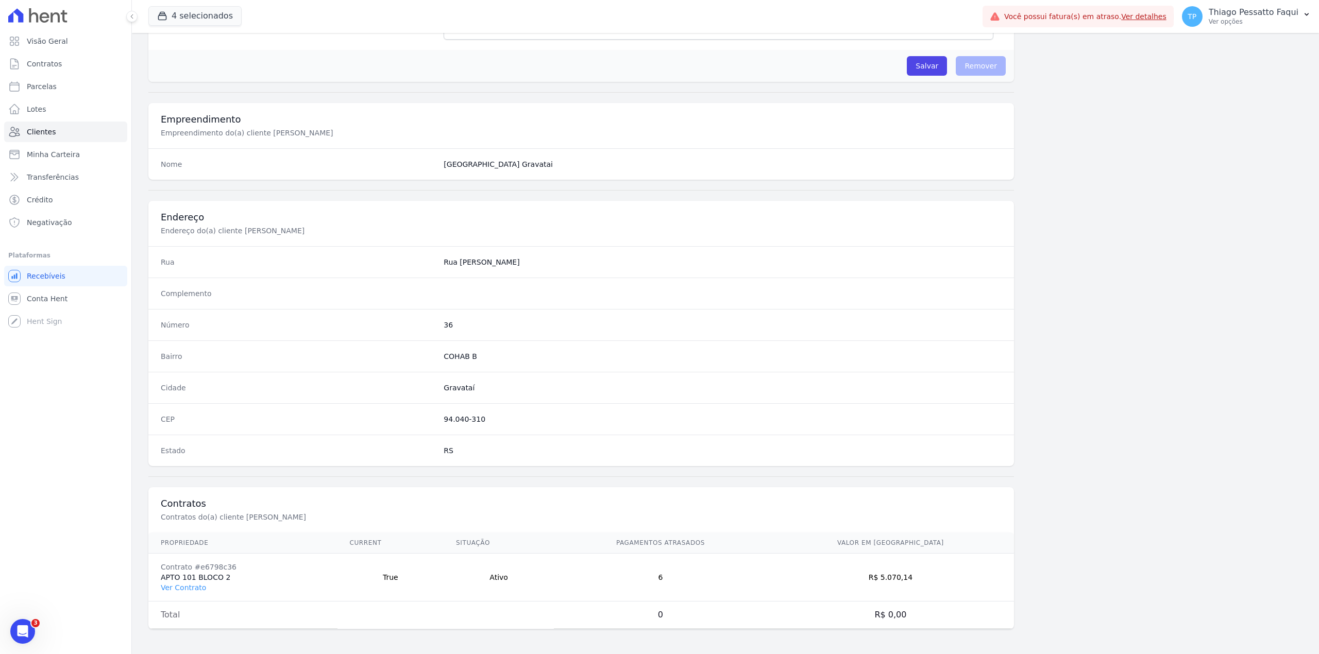
click at [438, 328] on div "Número 36" at bounding box center [581, 324] width 866 height 31
click at [444, 320] on dd "36" at bounding box center [723, 325] width 558 height 10
drag, startPoint x: 441, startPoint y: 259, endPoint x: 477, endPoint y: 417, distance: 162.3
click at [473, 415] on dl "Rua Rua Ivo Afonso Complemento Número 36 Bairro COHAB B Cidade Gravataí CEP 94.…" at bounding box center [581, 356] width 866 height 220
click at [477, 417] on dd "94.040-310" at bounding box center [723, 419] width 558 height 10
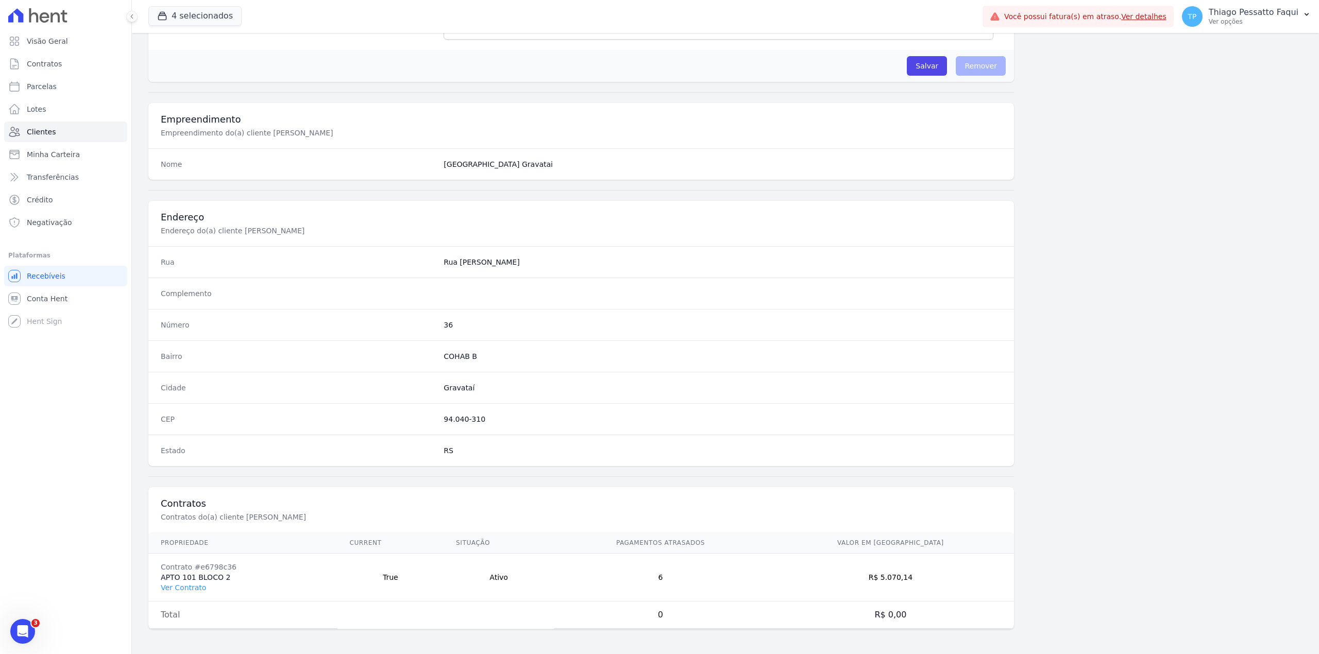
drag, startPoint x: 485, startPoint y: 421, endPoint x: 441, endPoint y: 349, distance: 84.4
click at [448, 309] on dl "Rua Rua Ivo Afonso Complemento Número 36 Bairro COHAB B Cidade Gravataí CEP 94.…" at bounding box center [581, 356] width 866 height 220
click at [444, 446] on dd "RS" at bounding box center [723, 451] width 558 height 10
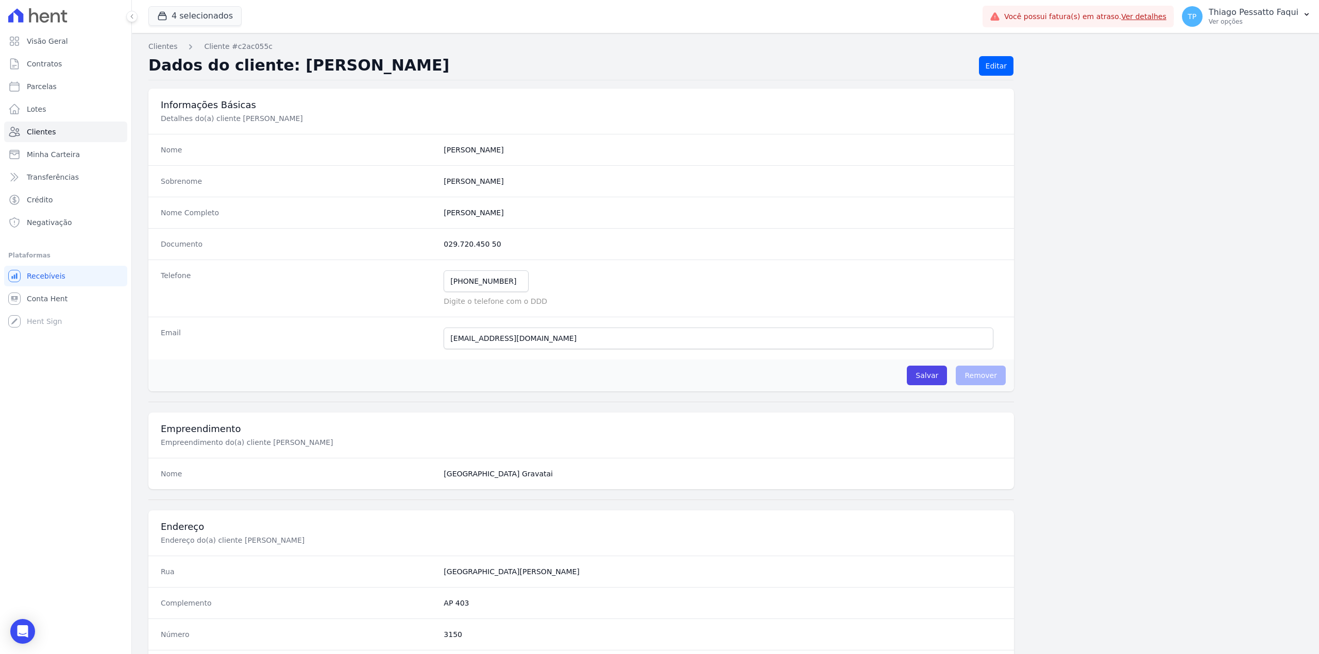
scroll to position [314, 0]
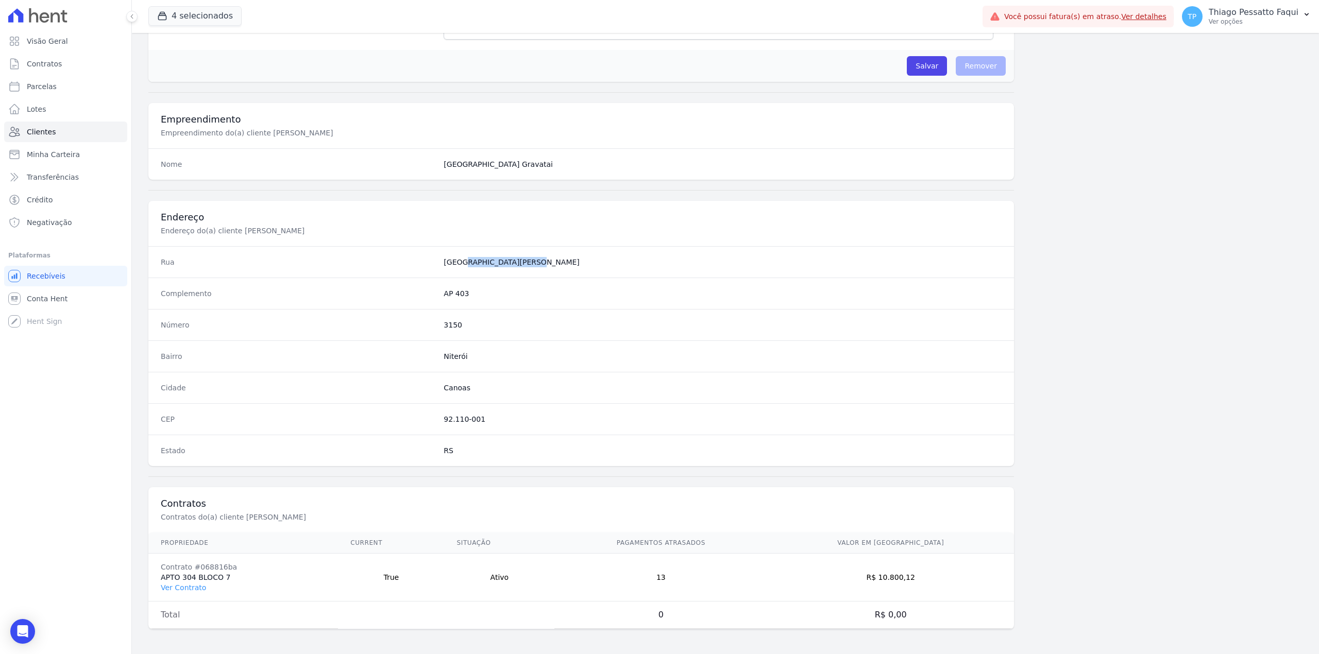
drag, startPoint x: 476, startPoint y: 262, endPoint x: 509, endPoint y: 260, distance: 33.0
click at [509, 260] on div "Rua Rua Venâncio Aires" at bounding box center [581, 261] width 866 height 31
copy dd "[GEOGRAPHIC_DATA][PERSON_NAME]"
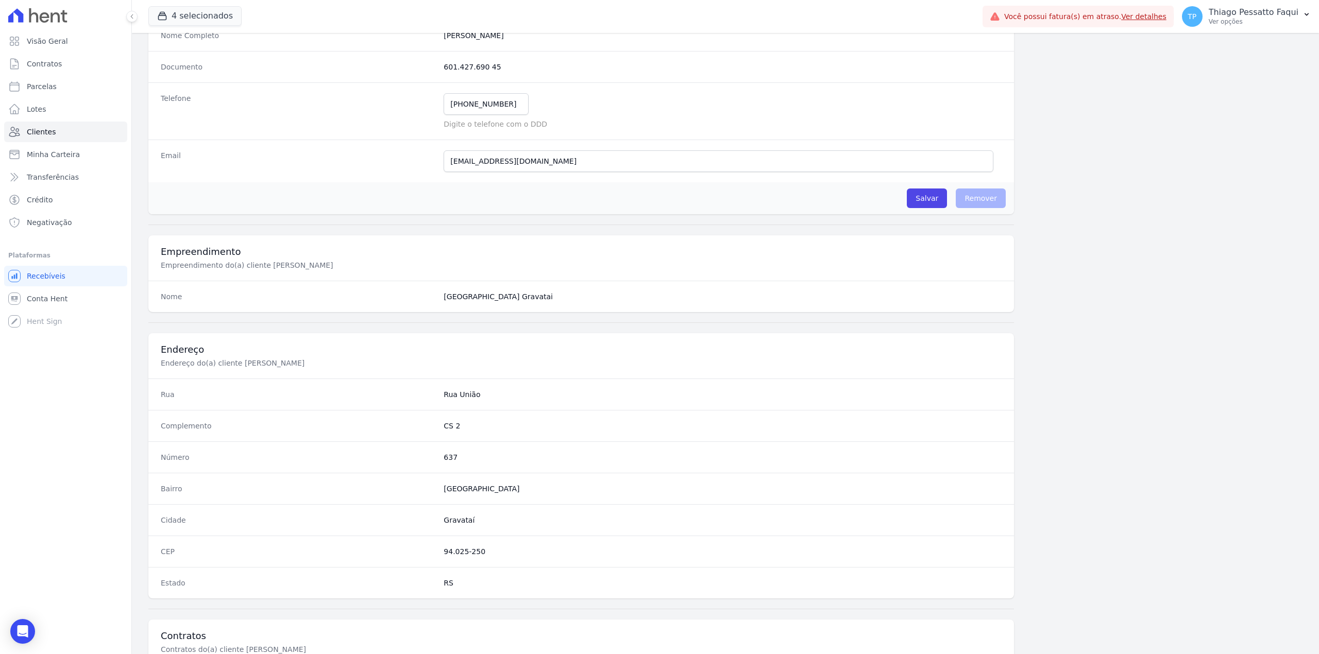
scroll to position [314, 0]
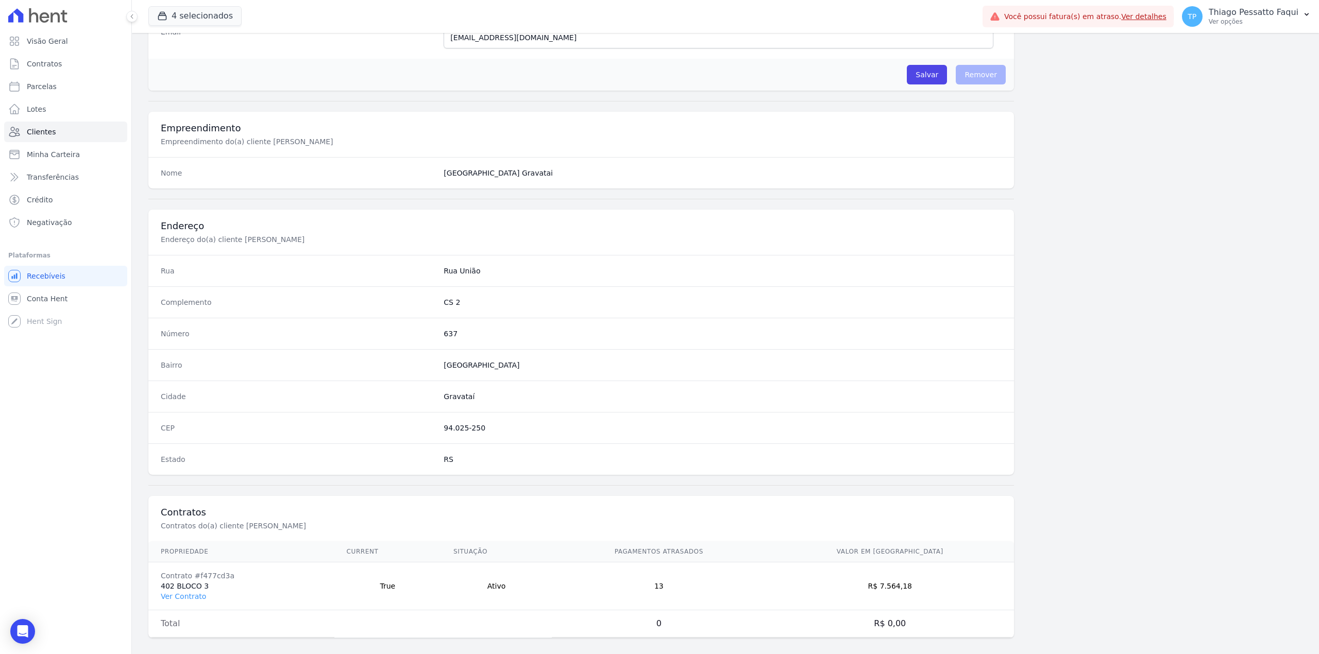
scroll to position [314, 0]
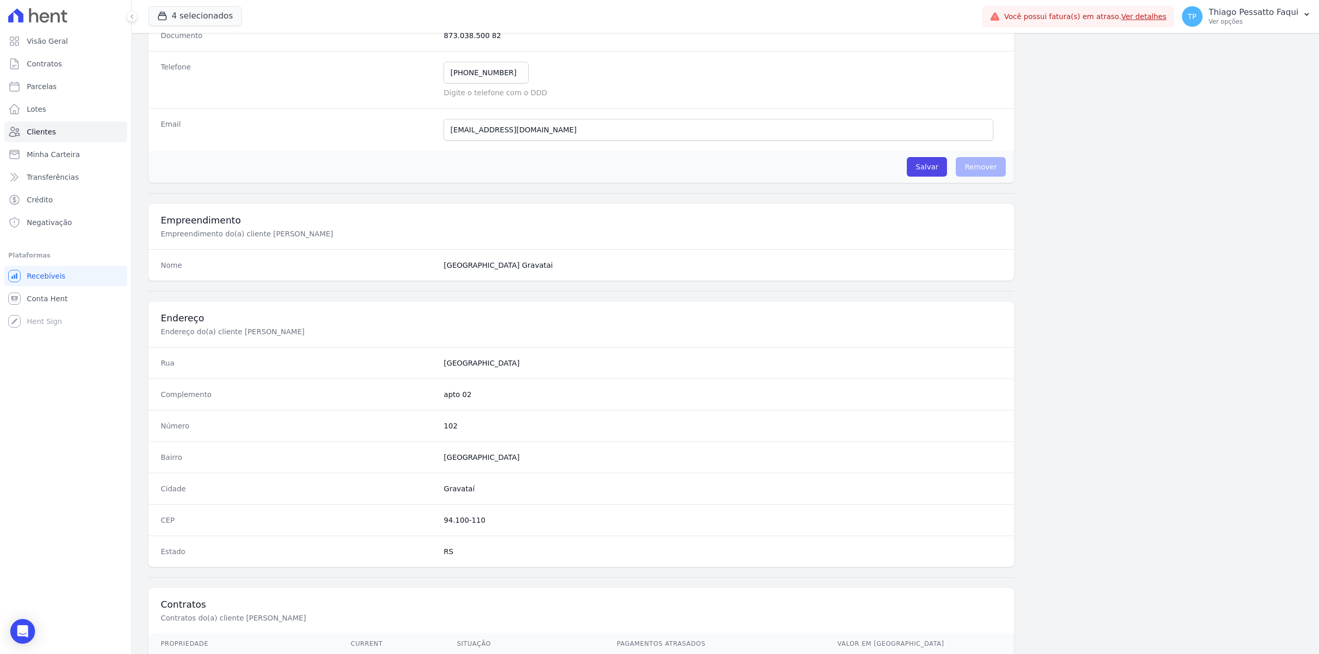
scroll to position [275, 0]
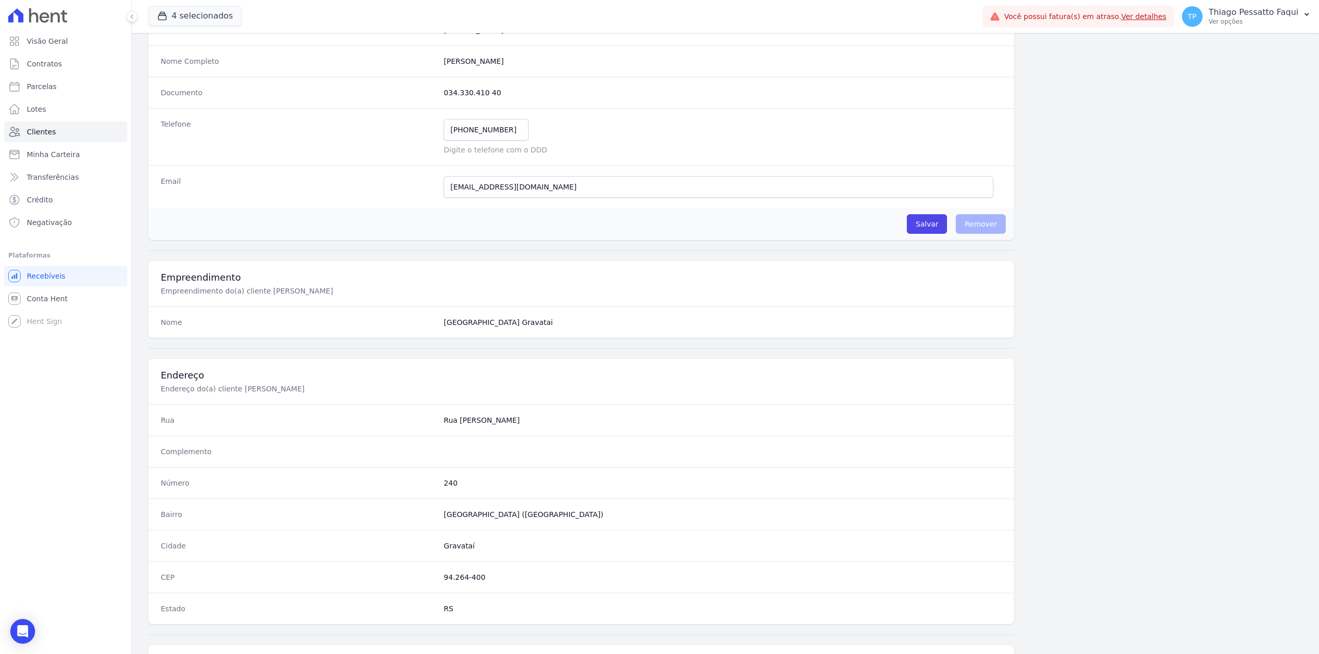
scroll to position [314, 0]
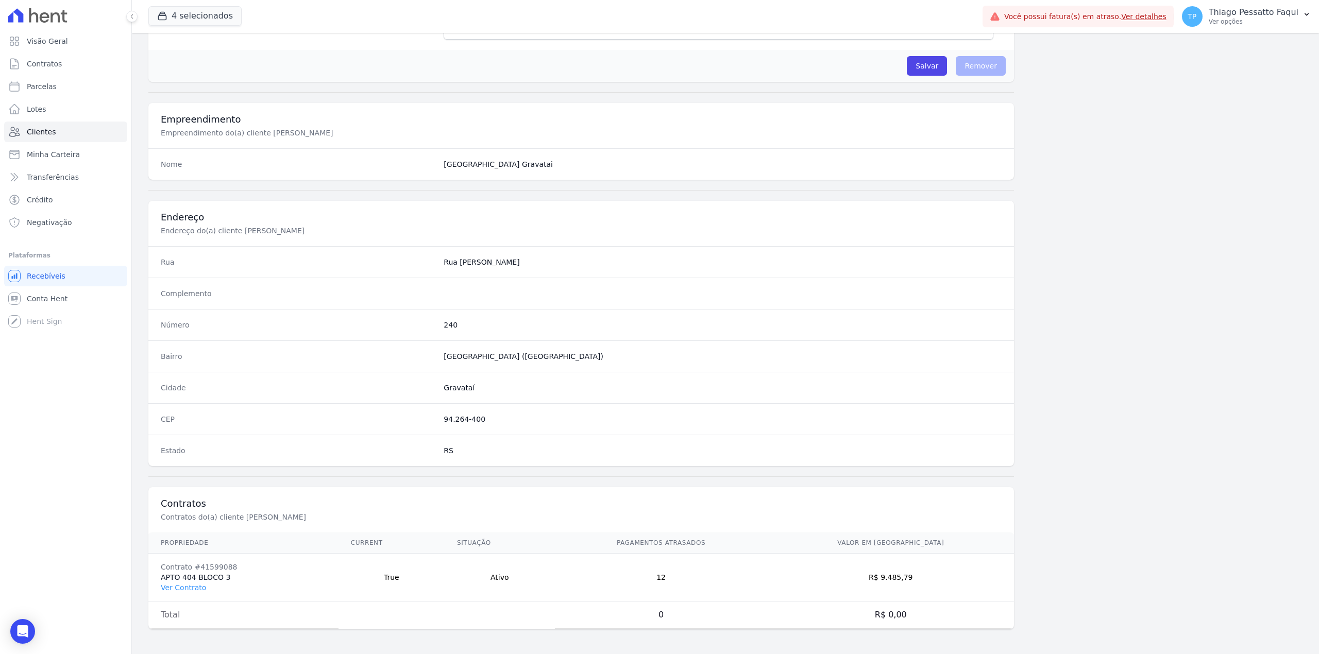
click at [448, 268] on div "Rua [GEOGRAPHIC_DATA][PERSON_NAME]" at bounding box center [581, 261] width 866 height 31
click at [448, 268] on div "Rua Rua Maria Cecília" at bounding box center [581, 261] width 866 height 31
copy dl "Rua [PERSON_NAME]"
drag, startPoint x: 440, startPoint y: 359, endPoint x: 602, endPoint y: 359, distance: 162.3
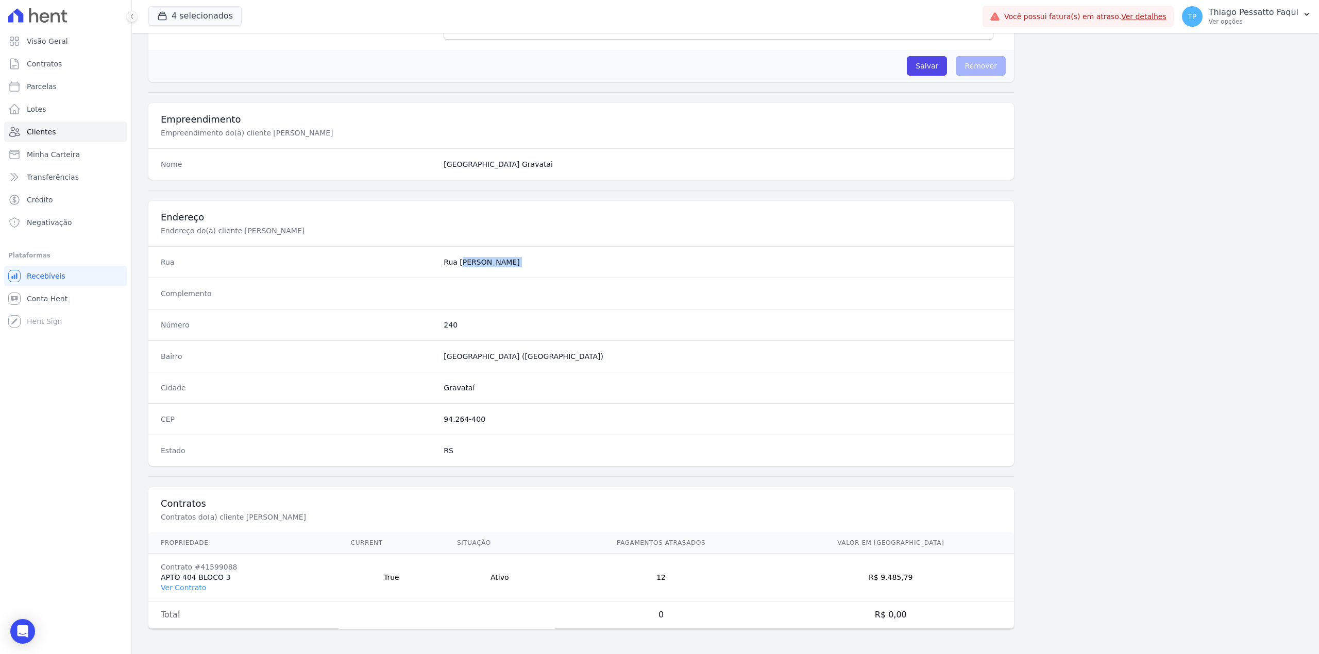
click at [602, 359] on div "Bairro Parque Residencial Santa Cecília (Barro Vermelho)" at bounding box center [581, 356] width 866 height 31
copy dd "[GEOGRAPHIC_DATA] ([GEOGRAPHIC_DATA])"
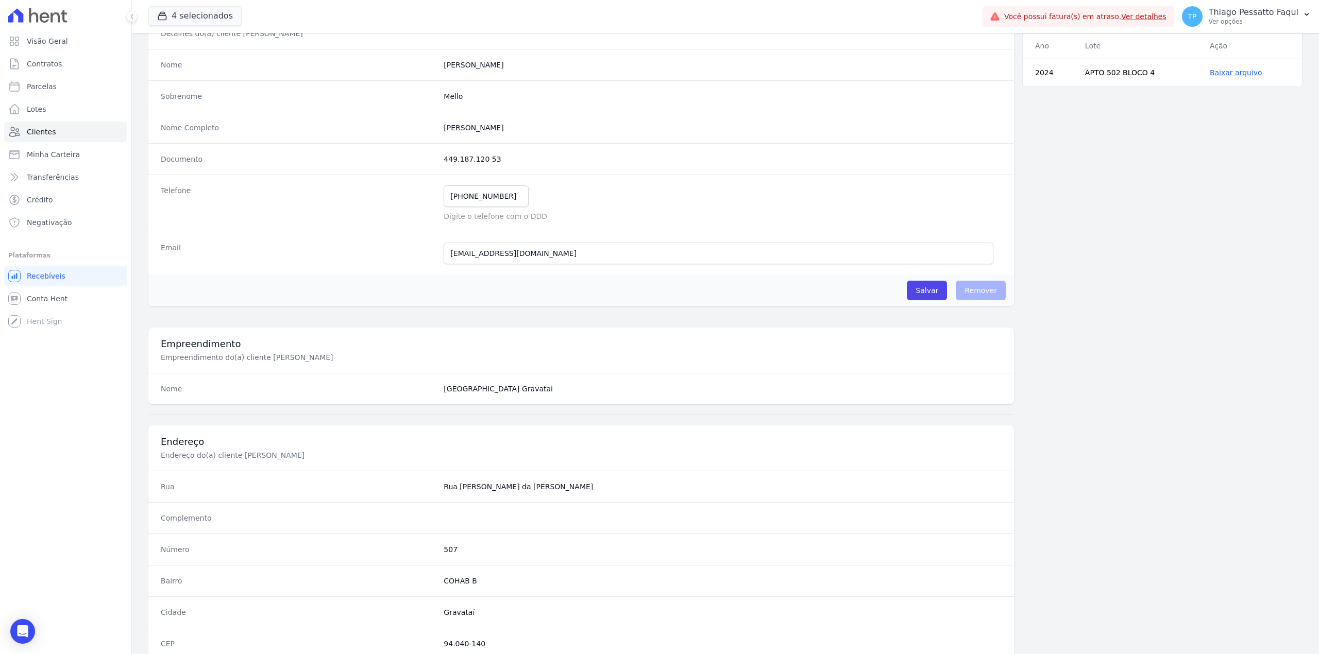
scroll to position [314, 0]
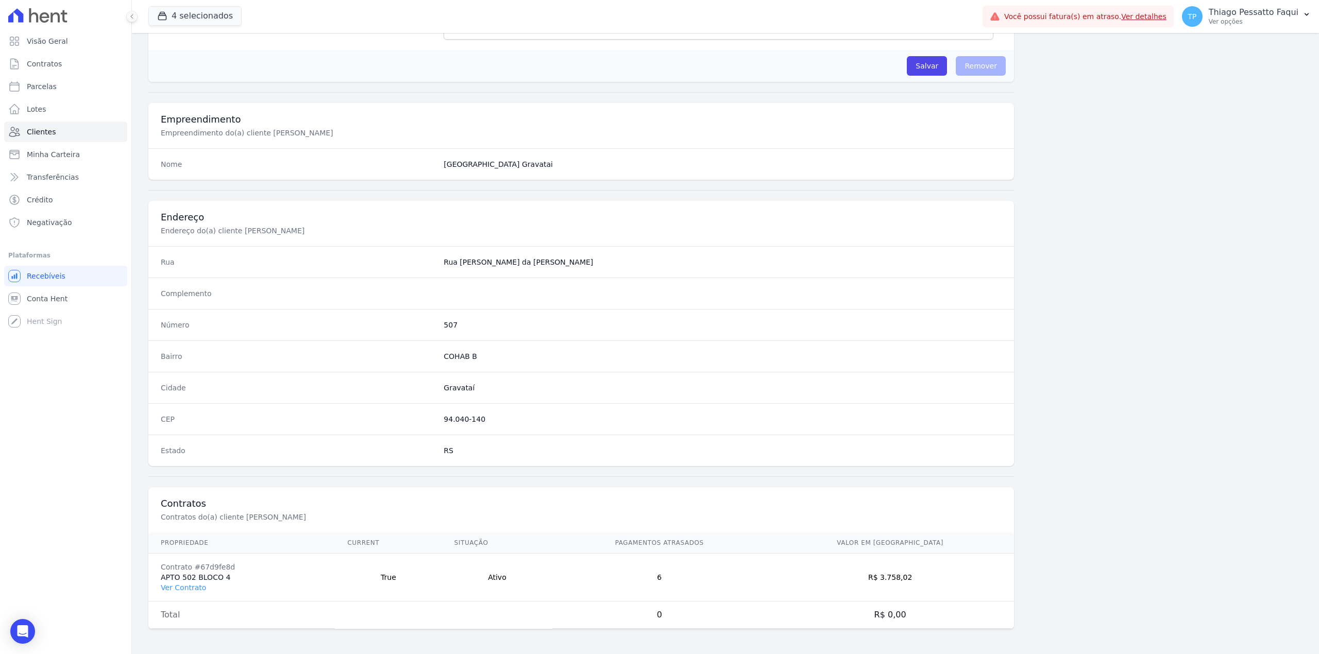
click at [491, 260] on dd "Rua [PERSON_NAME] da [PERSON_NAME]" at bounding box center [723, 262] width 558 height 10
copy dl "Rua [PERSON_NAME] da [PERSON_NAME]"
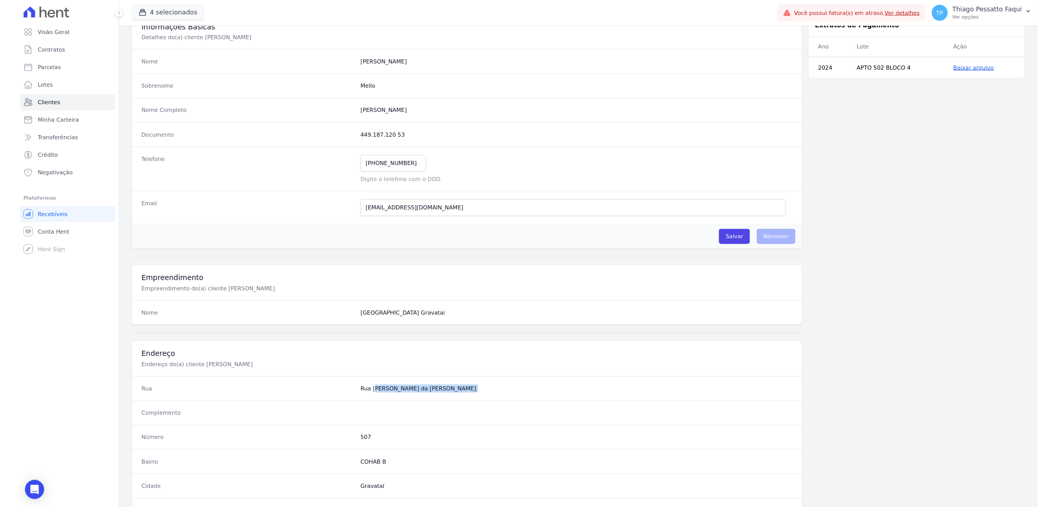
scroll to position [0, 0]
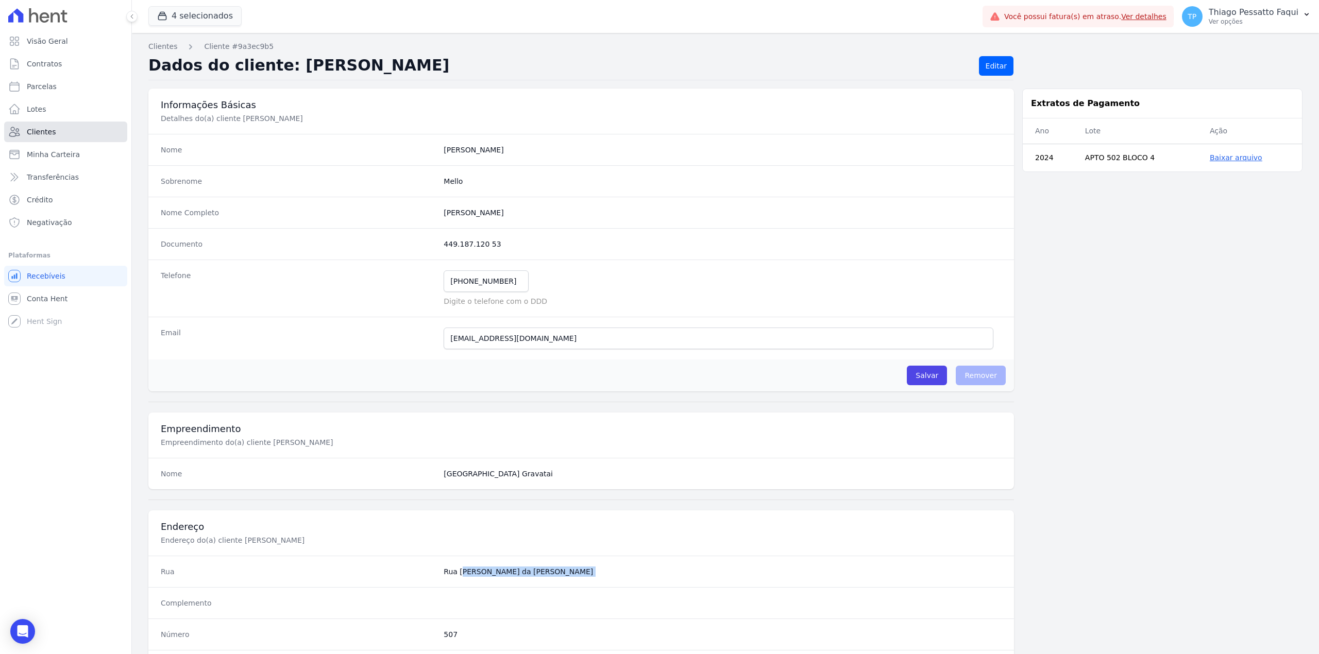
click at [73, 125] on link "Clientes" at bounding box center [65, 132] width 123 height 21
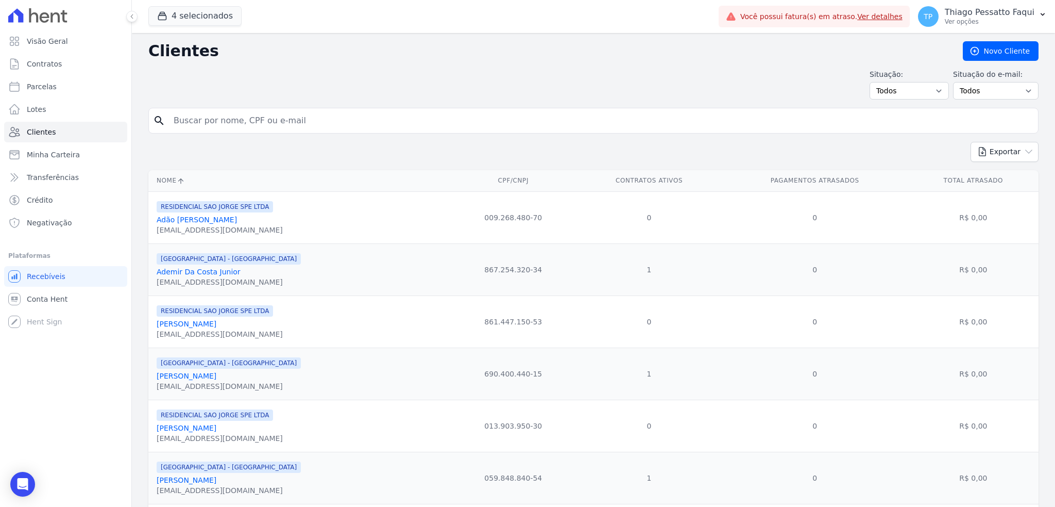
click at [267, 109] on div "search" at bounding box center [593, 121] width 891 height 26
click at [268, 119] on input "search" at bounding box center [600, 120] width 867 height 21
type input "[PERSON_NAME]"
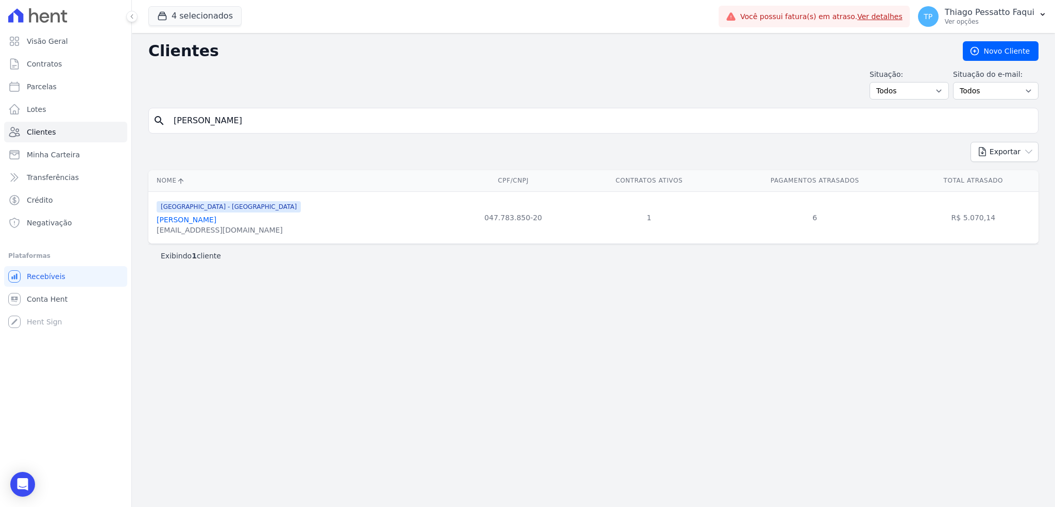
click at [208, 215] on link "[PERSON_NAME]" at bounding box center [187, 219] width 60 height 8
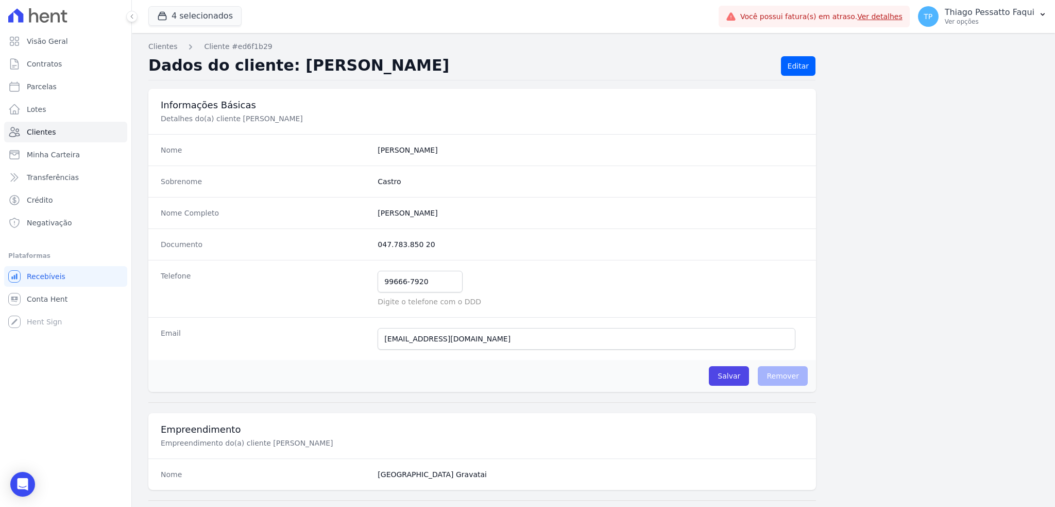
click at [204, 84] on div "Clientes Cliente #ed6f1b29 Dados do cliente: [PERSON_NAME] Editar Informações B…" at bounding box center [593, 498] width 923 height 931
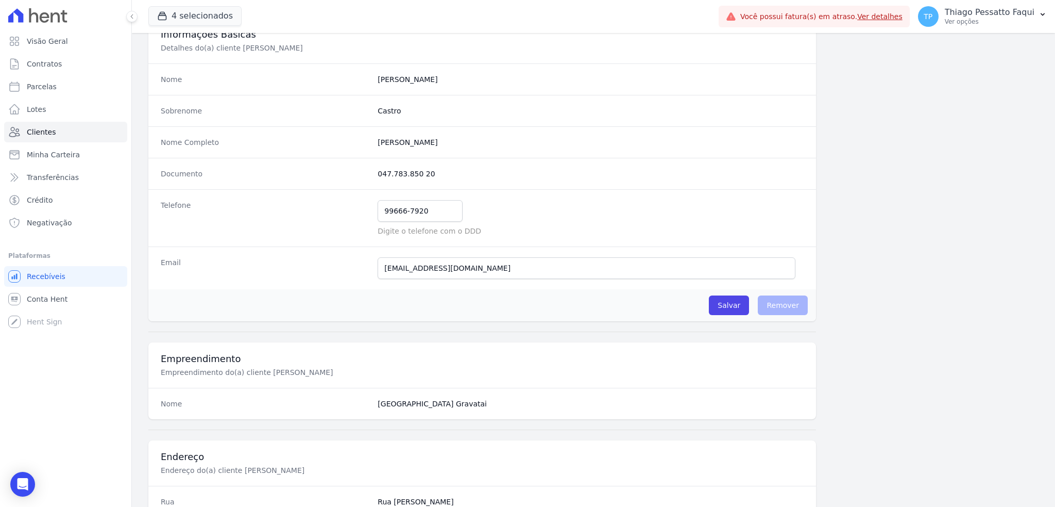
scroll to position [69, 0]
click at [407, 175] on dd "047.783.850 20" at bounding box center [591, 176] width 426 height 10
copy dl "047.783.850 20"
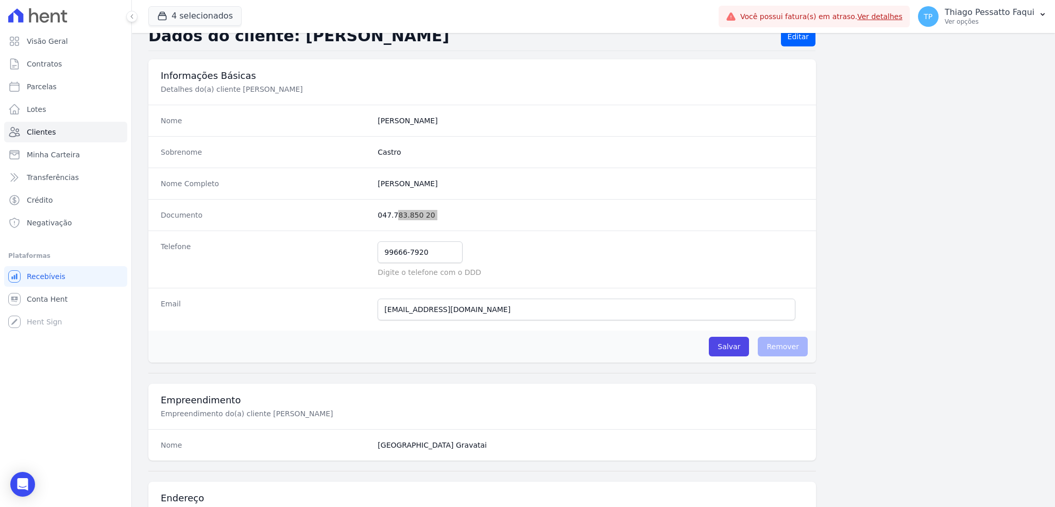
scroll to position [0, 0]
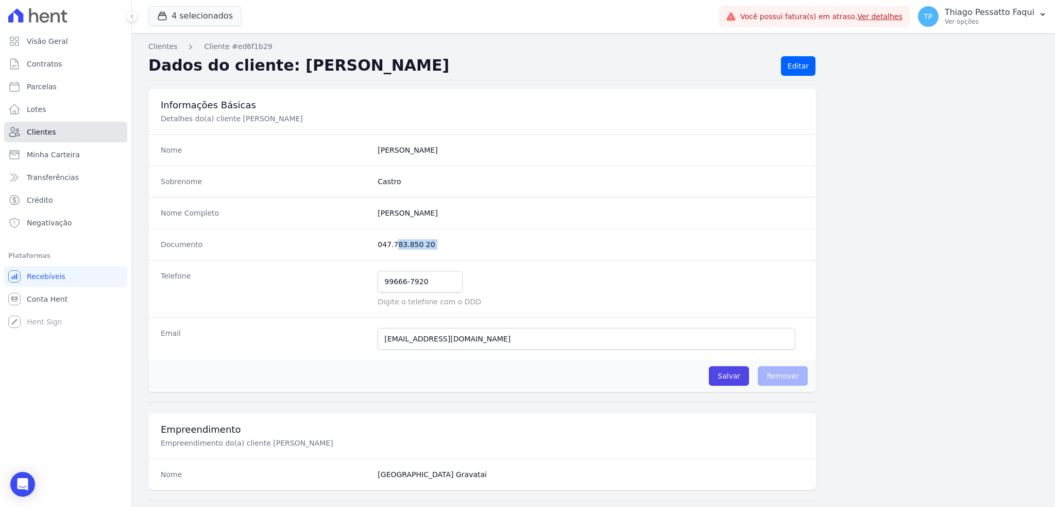
click at [53, 123] on link "Clientes" at bounding box center [65, 132] width 123 height 21
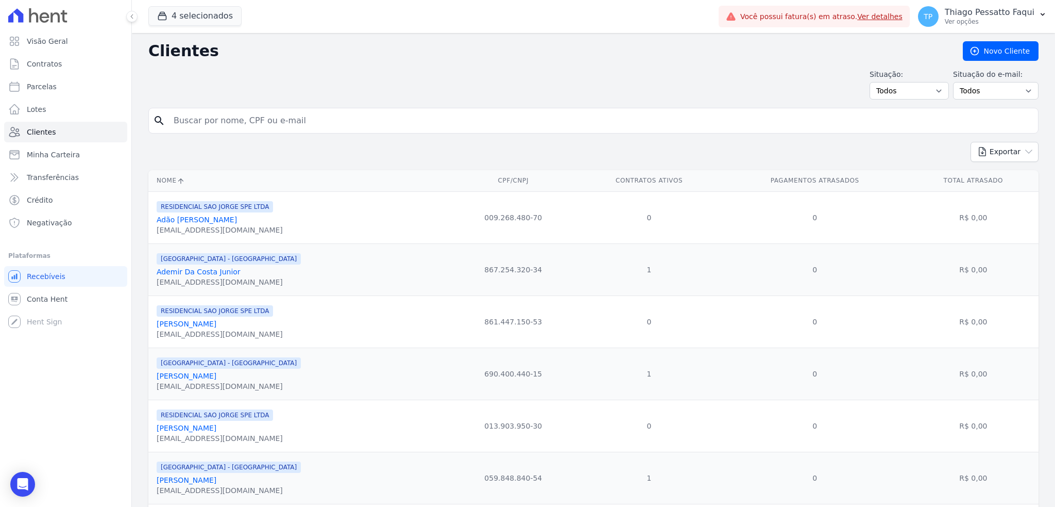
click at [308, 119] on input "search" at bounding box center [600, 120] width 867 height 21
type input "JULIO CE"
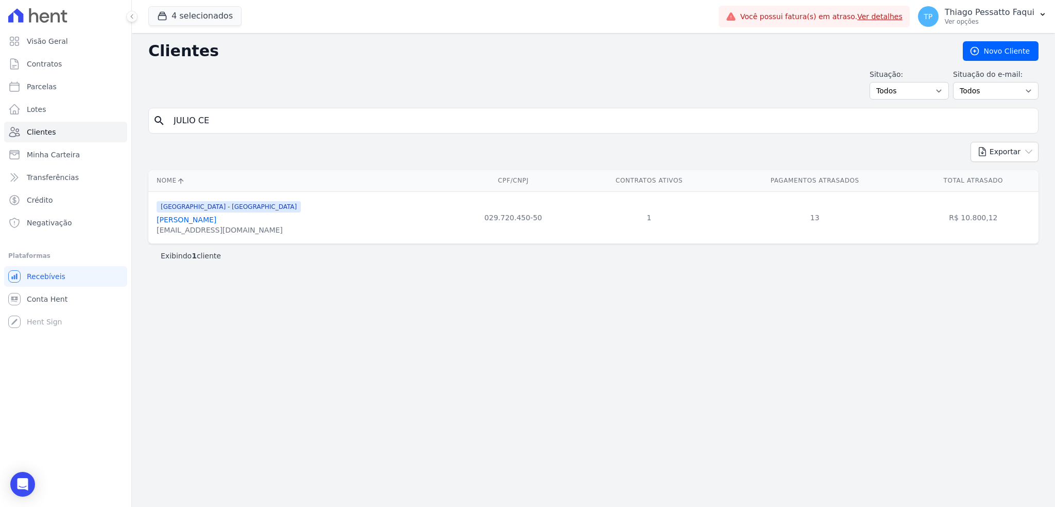
click at [216, 221] on link "[PERSON_NAME]" at bounding box center [187, 219] width 60 height 8
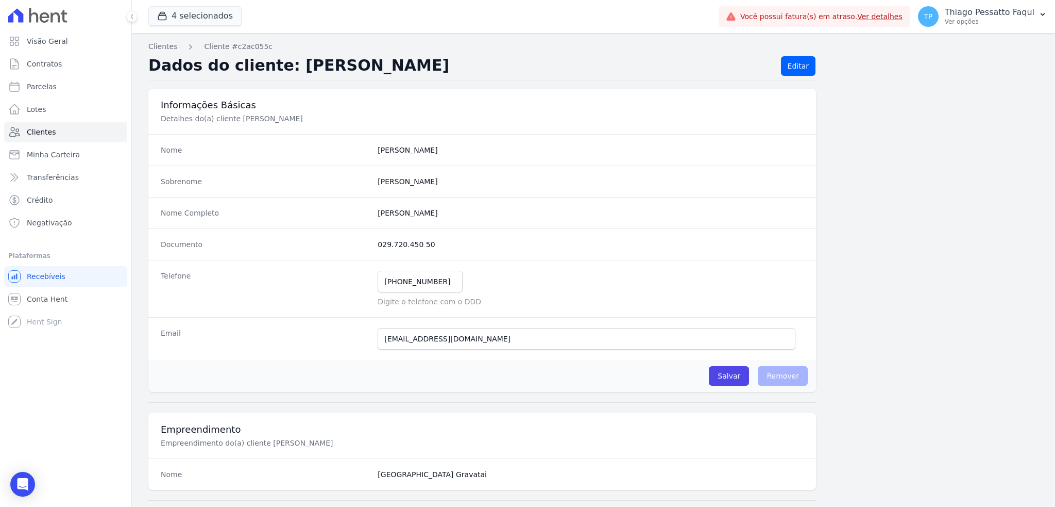
click at [395, 244] on dd "029.720.450 50" at bounding box center [591, 244] width 426 height 10
copy dl "029.720.450 50"
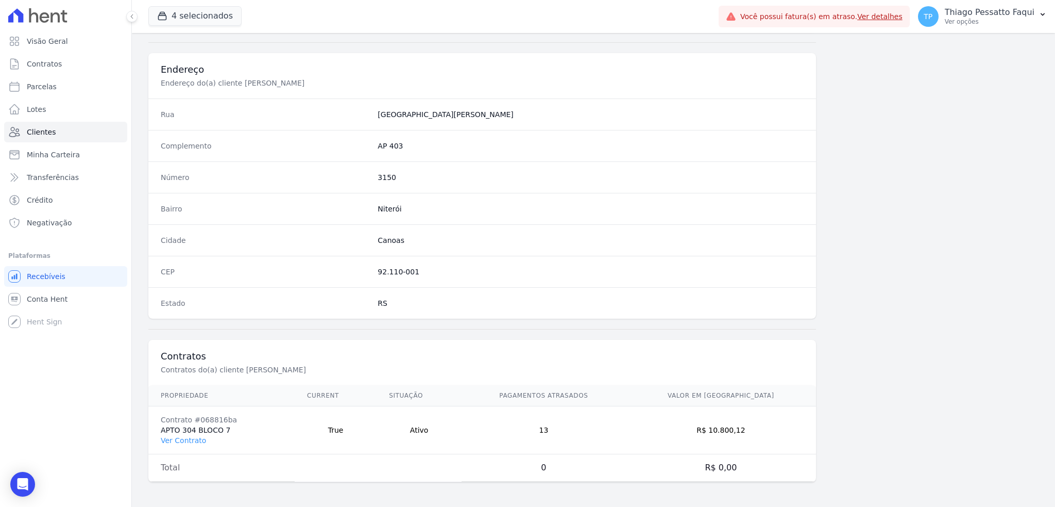
click at [384, 152] on div "Complemento AP 403" at bounding box center [482, 145] width 668 height 31
copy dl "AP 403"
click at [81, 126] on link "Clientes" at bounding box center [65, 132] width 123 height 21
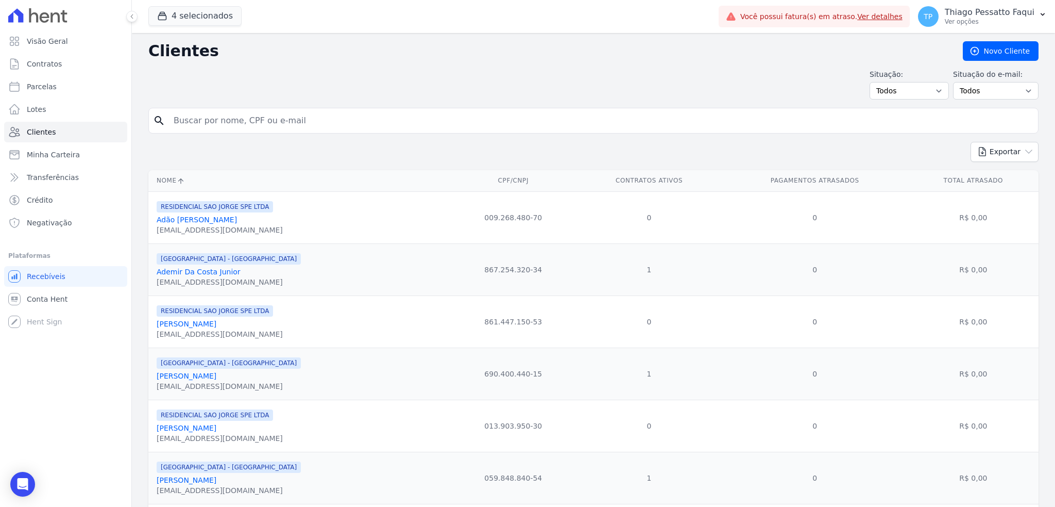
click at [326, 124] on input "search" at bounding box center [600, 120] width 867 height 21
type input "[PERSON_NAME]"
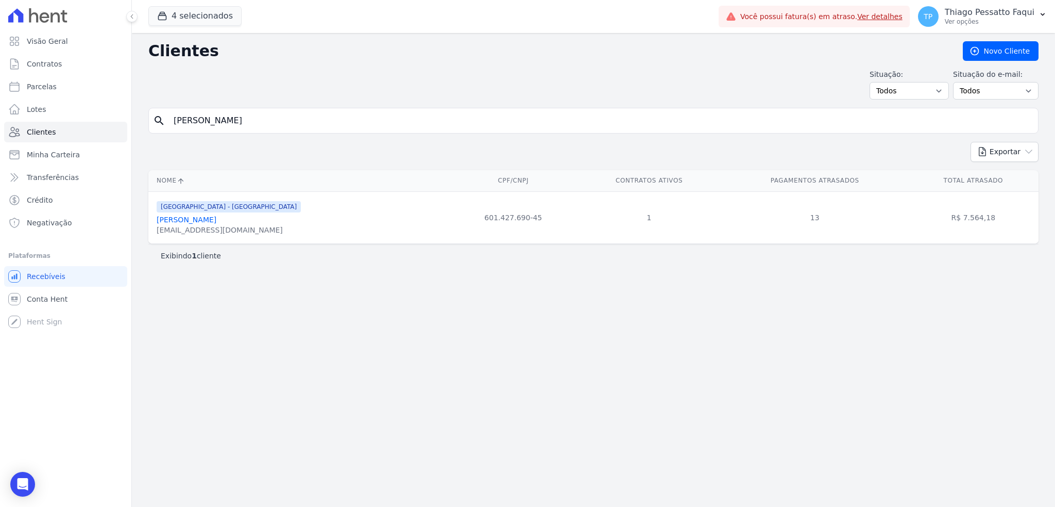
click at [216, 220] on link "[PERSON_NAME]" at bounding box center [187, 219] width 60 height 8
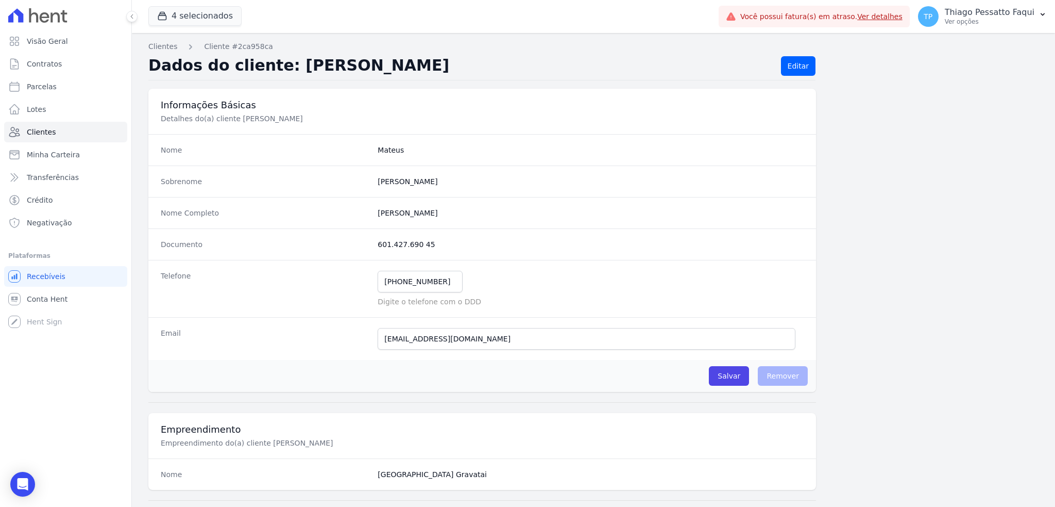
click at [399, 240] on dd "601.427.690 45" at bounding box center [591, 244] width 426 height 10
copy dl "601.427.690 45"
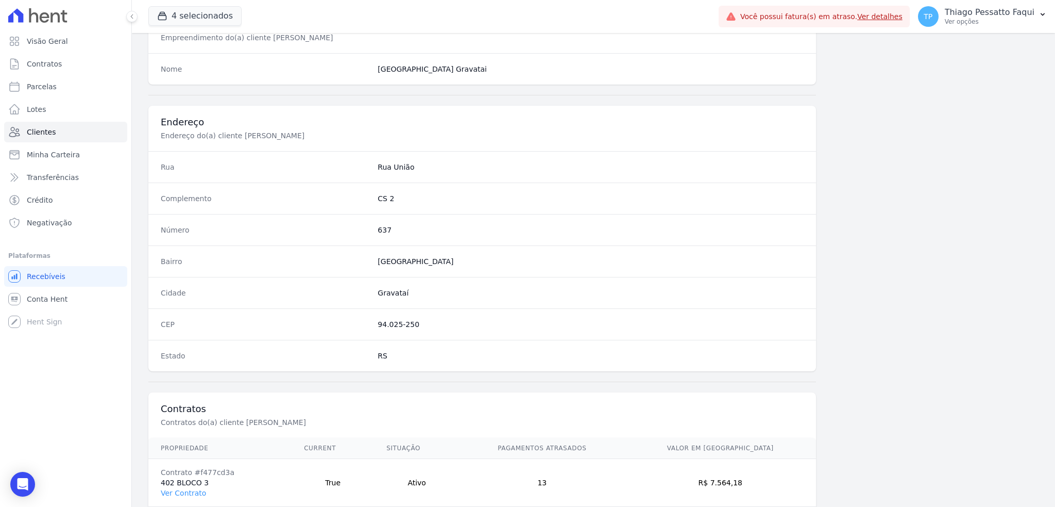
scroll to position [458, 0]
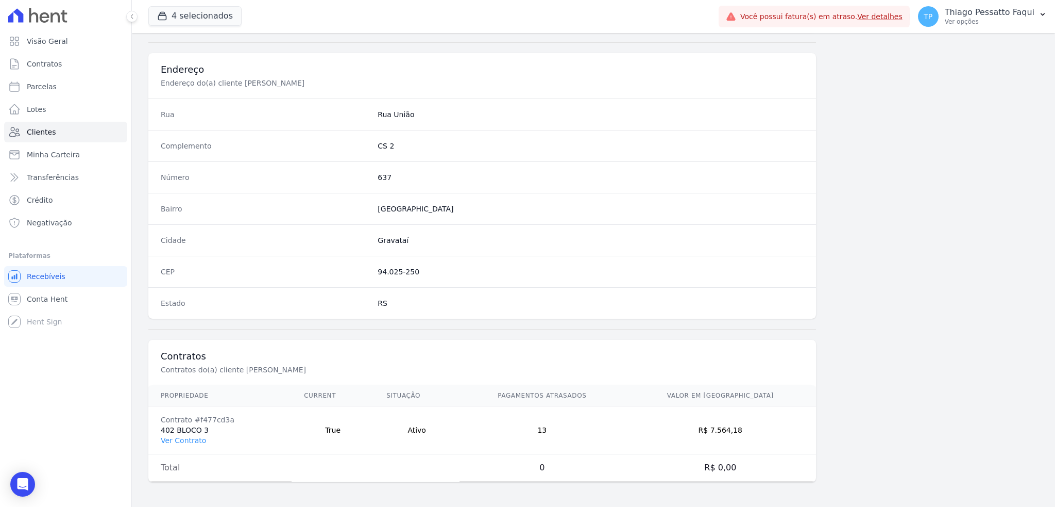
drag, startPoint x: 203, startPoint y: 430, endPoint x: 158, endPoint y: 430, distance: 44.8
click at [158, 430] on td "Contrato #f477cd3a 402 BLOCO 3 Ver Contrato" at bounding box center [219, 430] width 143 height 48
copy td "402 BLOCO 3"
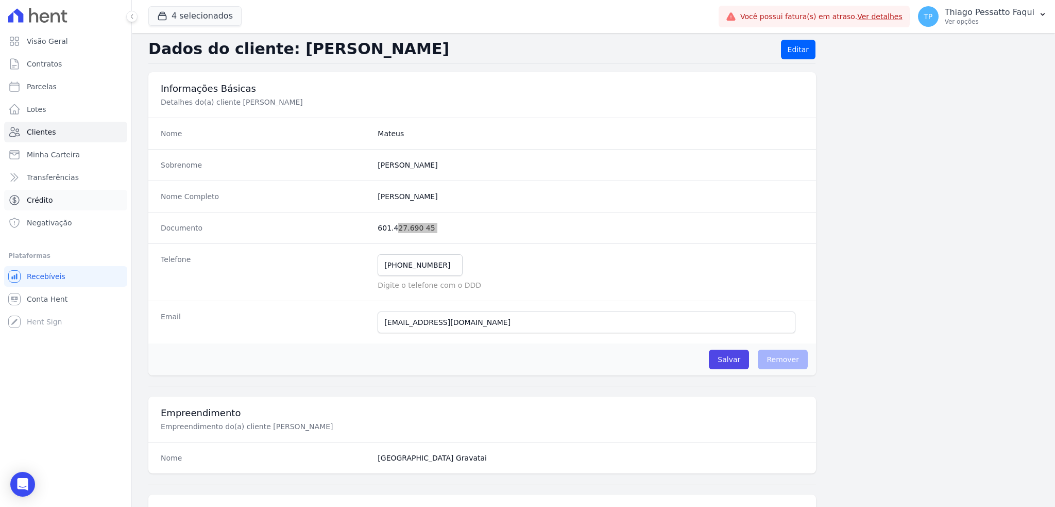
scroll to position [0, 0]
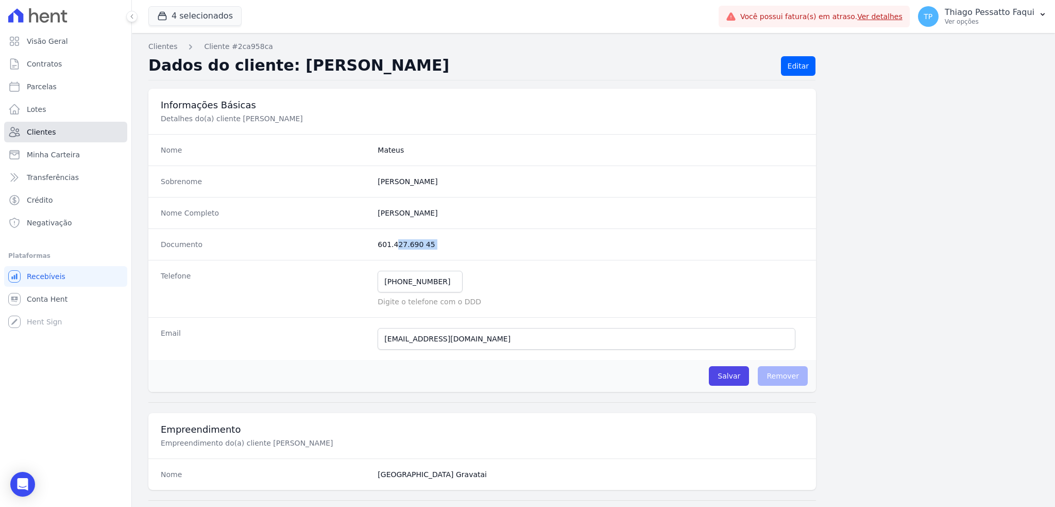
click at [34, 134] on span "Clientes" at bounding box center [41, 132] width 29 height 10
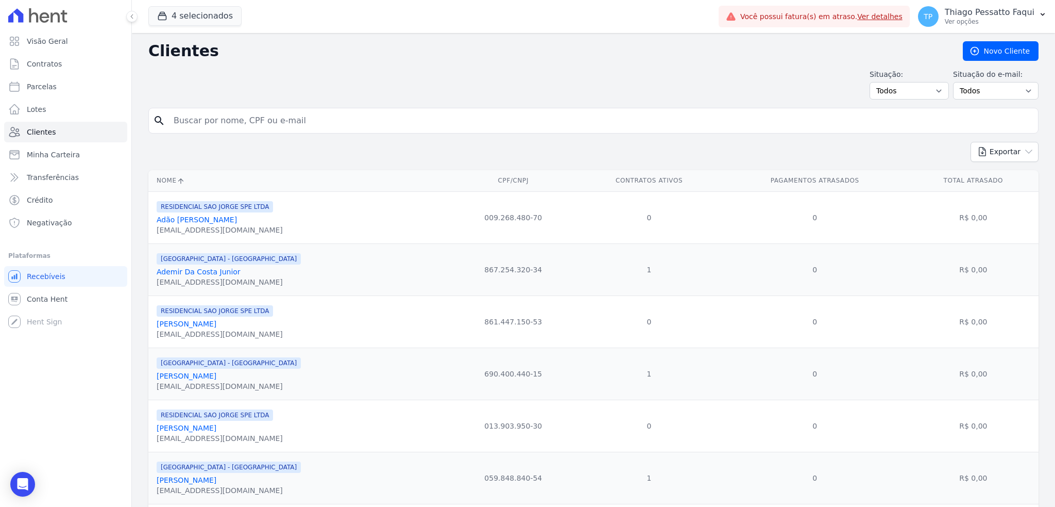
click at [213, 124] on input "search" at bounding box center [600, 120] width 867 height 21
type input "[PERSON_NAME]"
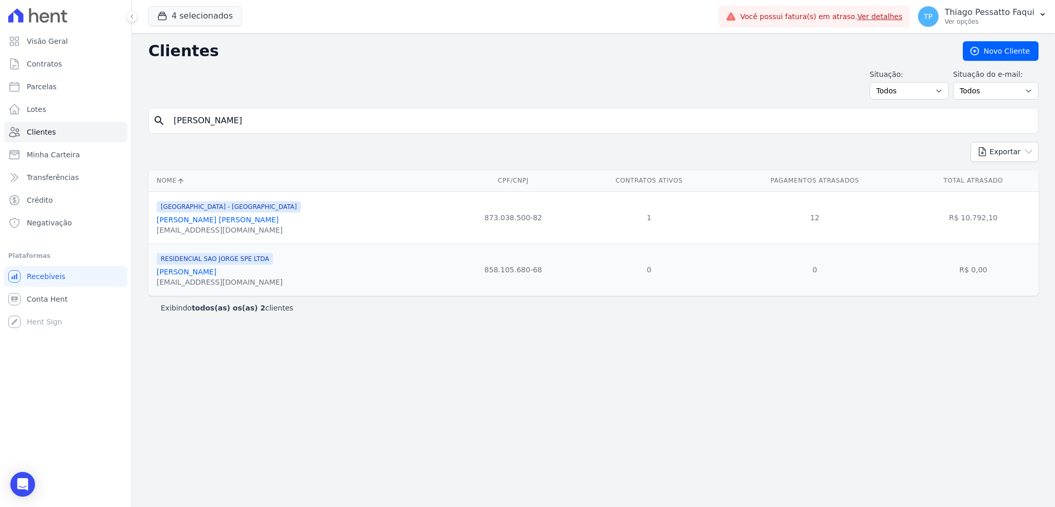
click at [251, 219] on link "[PERSON_NAME] [PERSON_NAME]" at bounding box center [218, 219] width 122 height 8
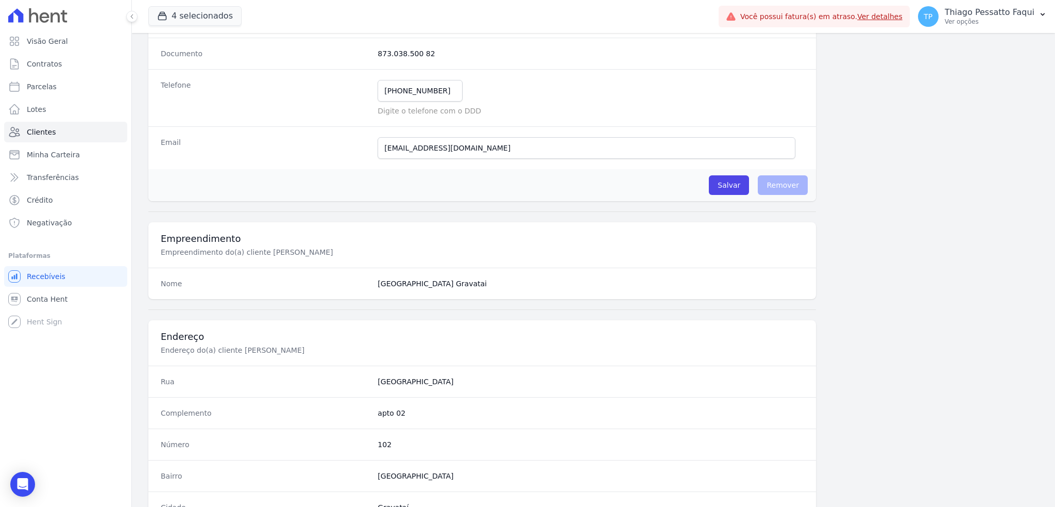
scroll to position [114, 0]
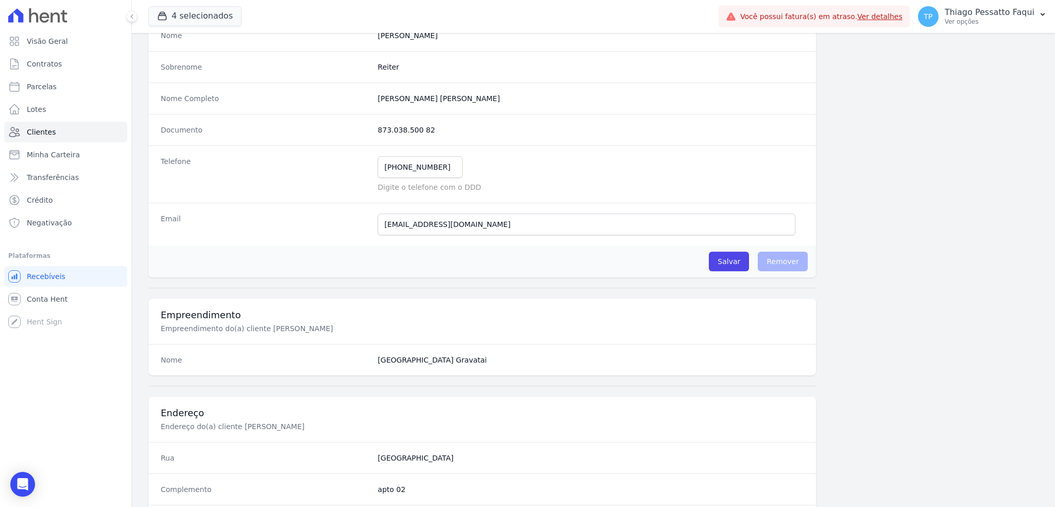
click at [405, 132] on dd "873.038.500 82" at bounding box center [591, 130] width 426 height 10
copy dl "873.038.500 82"
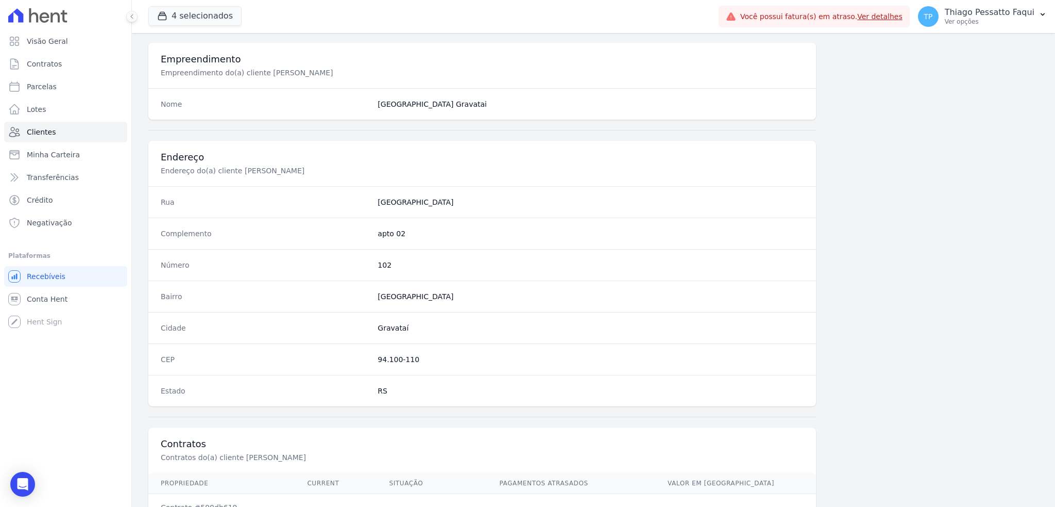
scroll to position [458, 0]
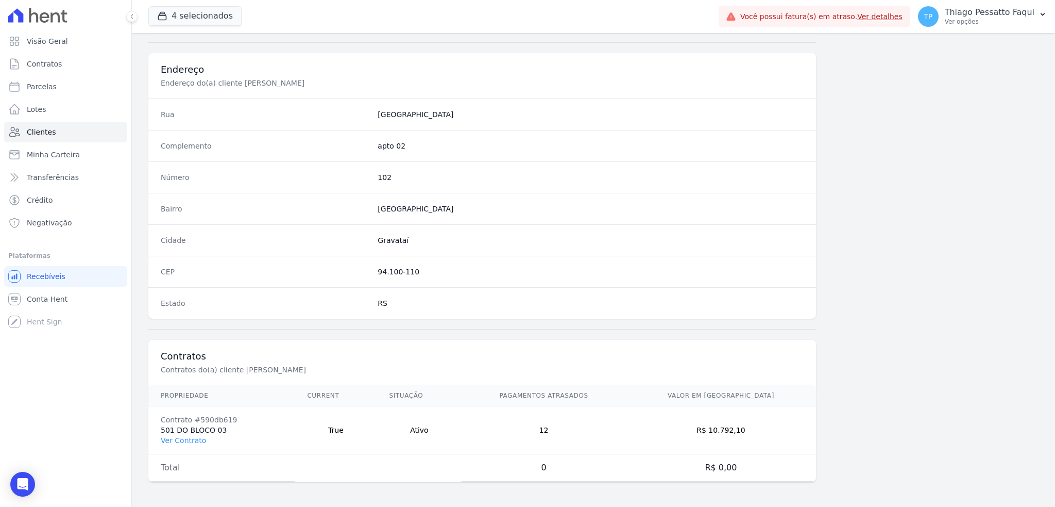
drag, startPoint x: 220, startPoint y: 430, endPoint x: 153, endPoint y: 431, distance: 67.5
click at [153, 431] on td "Contrato #590db619 501 DO BLOCO 03 Ver Contrato" at bounding box center [221, 430] width 146 height 48
copy td "501 DO BLOCO 03"
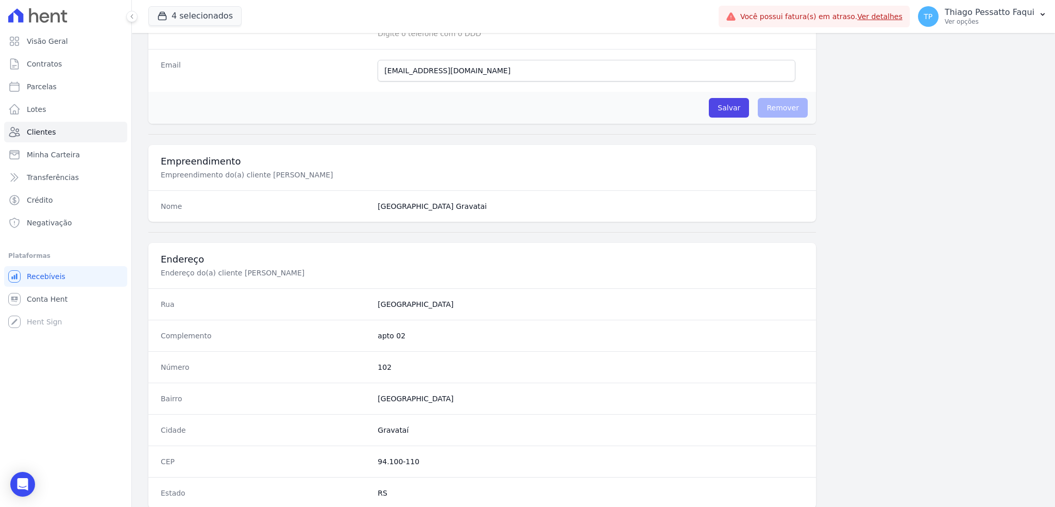
scroll to position [0, 0]
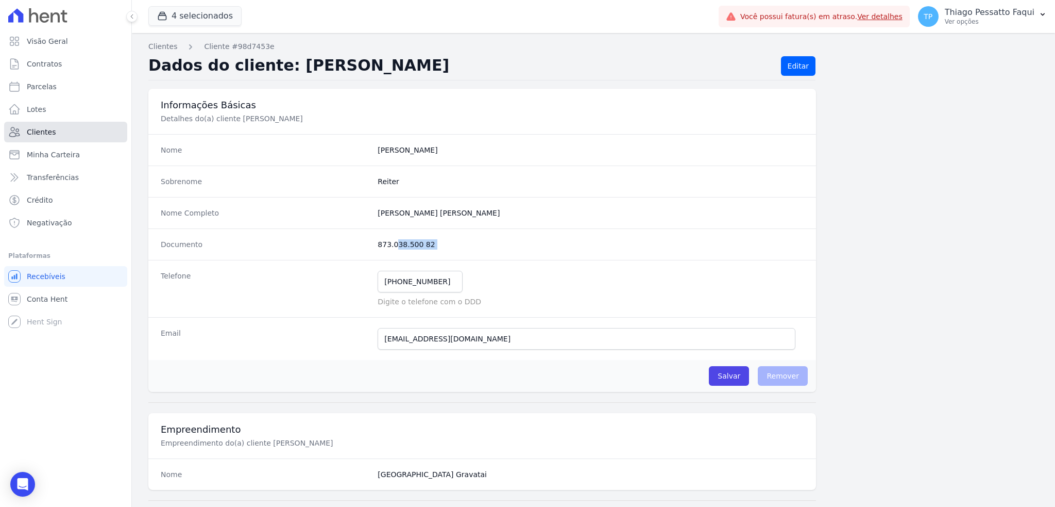
click at [54, 137] on link "Clientes" at bounding box center [65, 132] width 123 height 21
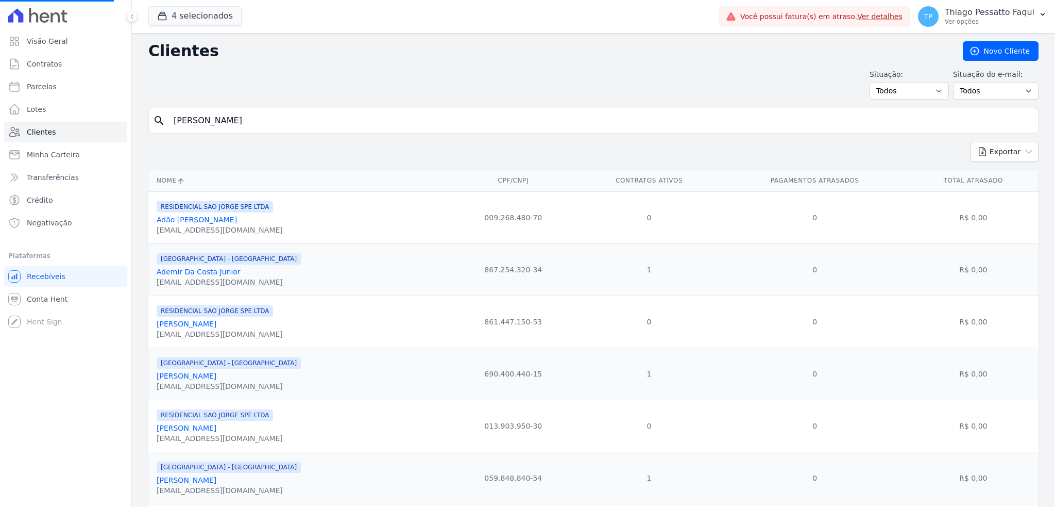
click at [309, 125] on input "[PERSON_NAME]" at bounding box center [600, 120] width 867 height 21
click at [309, 125] on input "search" at bounding box center [600, 120] width 867 height 21
type input "THIAGO"
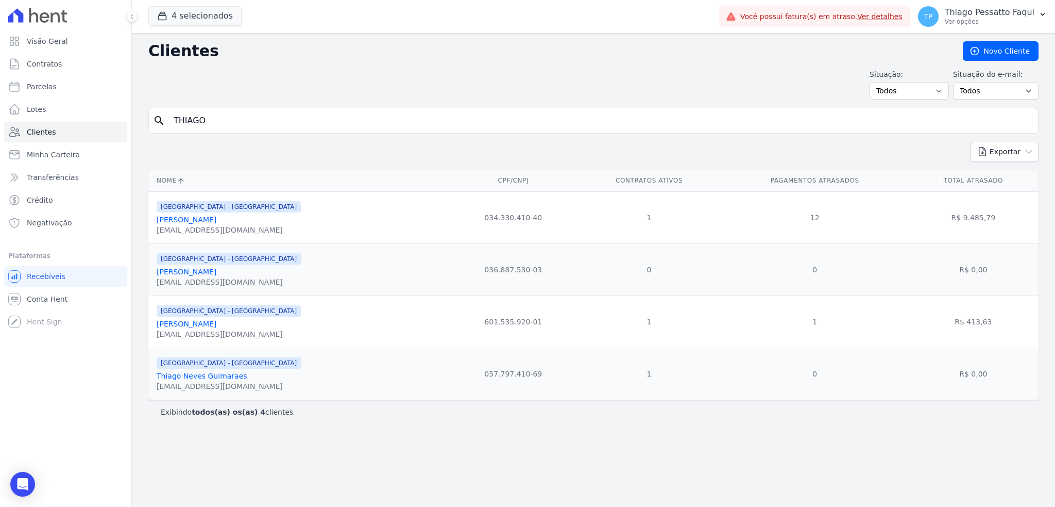
click at [216, 217] on link "[PERSON_NAME]" at bounding box center [187, 219] width 60 height 8
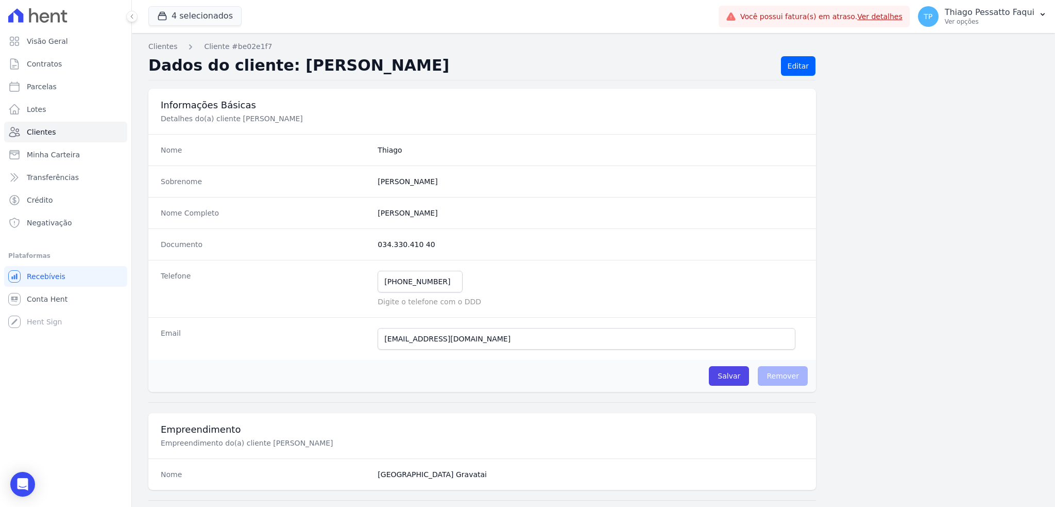
click at [402, 244] on dd "034.330.410 40" at bounding box center [591, 244] width 426 height 10
copy dl "034.330.410 40"
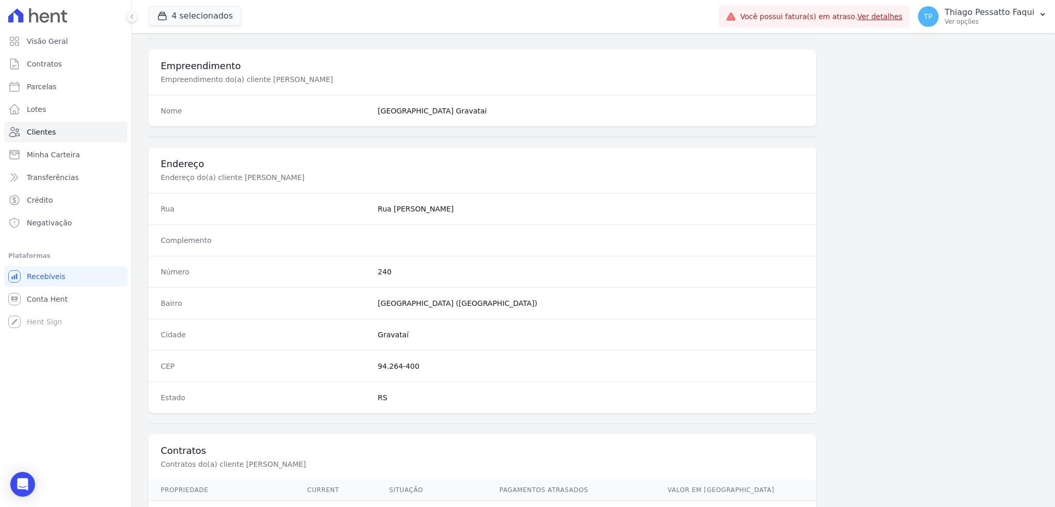
scroll to position [458, 0]
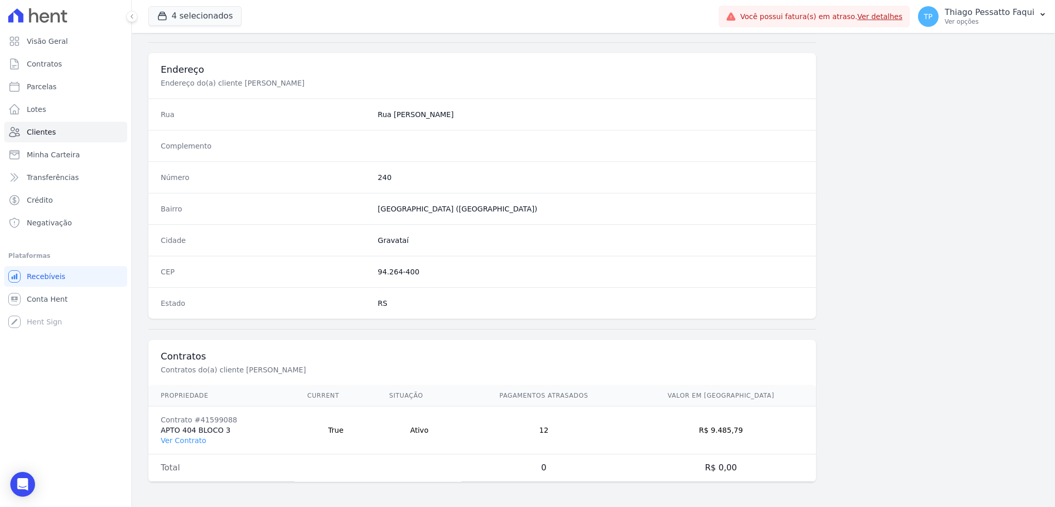
click at [201, 433] on td "Contrato #41599088 APTO 404 BLOCO 3 Ver Contrato" at bounding box center [221, 430] width 146 height 48
copy td "APTO 404 BLOCO 3"
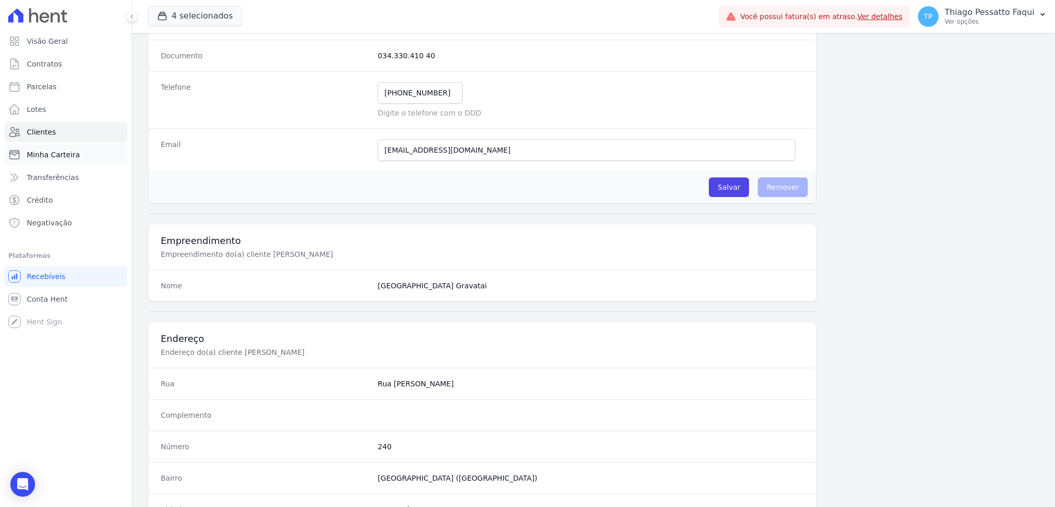
scroll to position [46, 0]
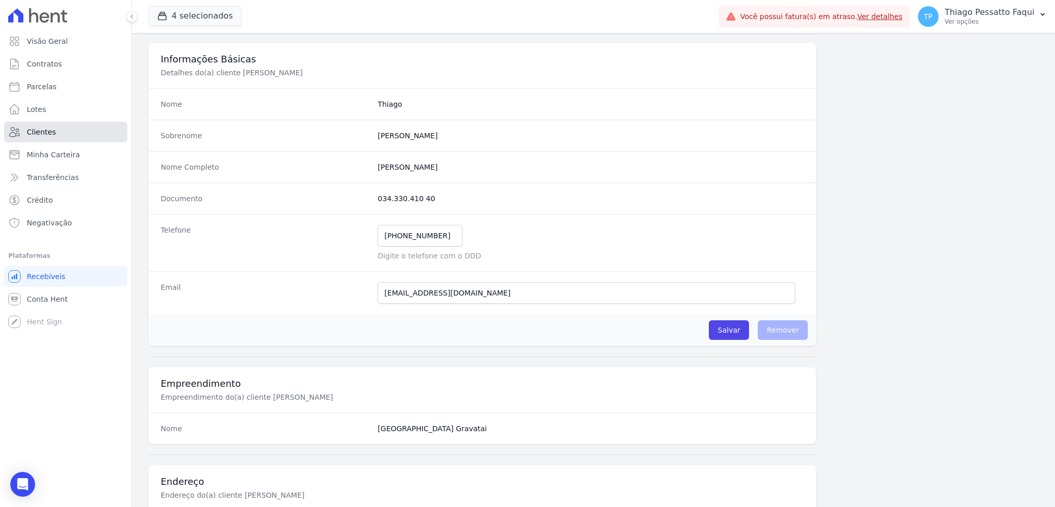
click at [35, 127] on span "Clientes" at bounding box center [41, 132] width 29 height 10
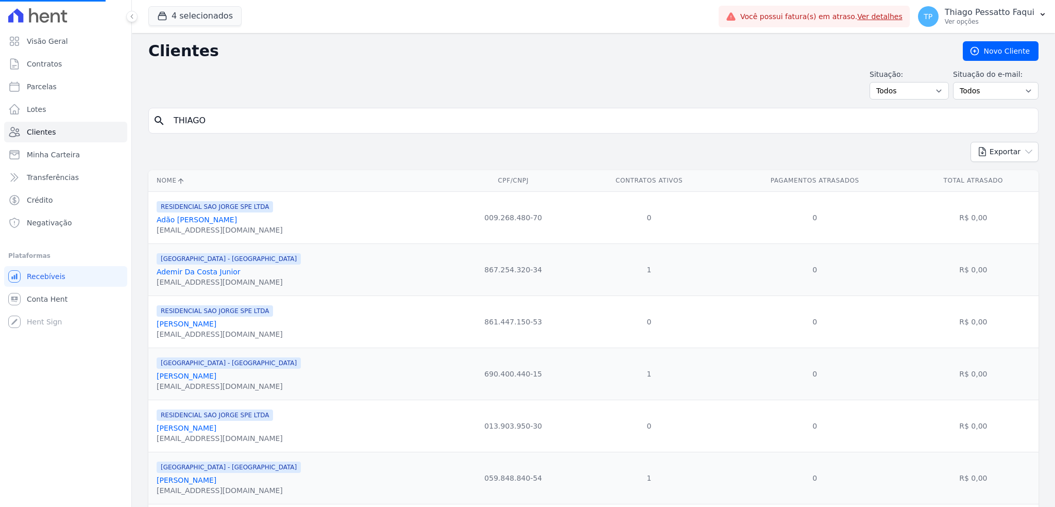
click at [365, 127] on input "THIAGO" at bounding box center [600, 120] width 867 height 21
click at [365, 127] on input "search" at bounding box center [600, 120] width 867 height 21
type input "[PERSON_NAME]"
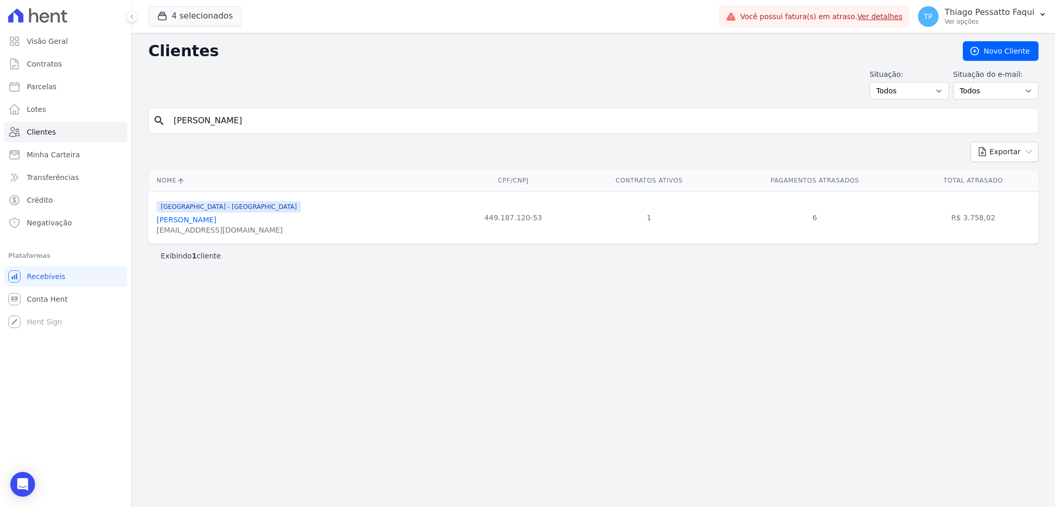
click at [222, 212] on div "[GEOGRAPHIC_DATA] - [GEOGRAPHIC_DATA]" at bounding box center [229, 206] width 144 height 12
click at [216, 215] on link "[PERSON_NAME]" at bounding box center [187, 219] width 60 height 8
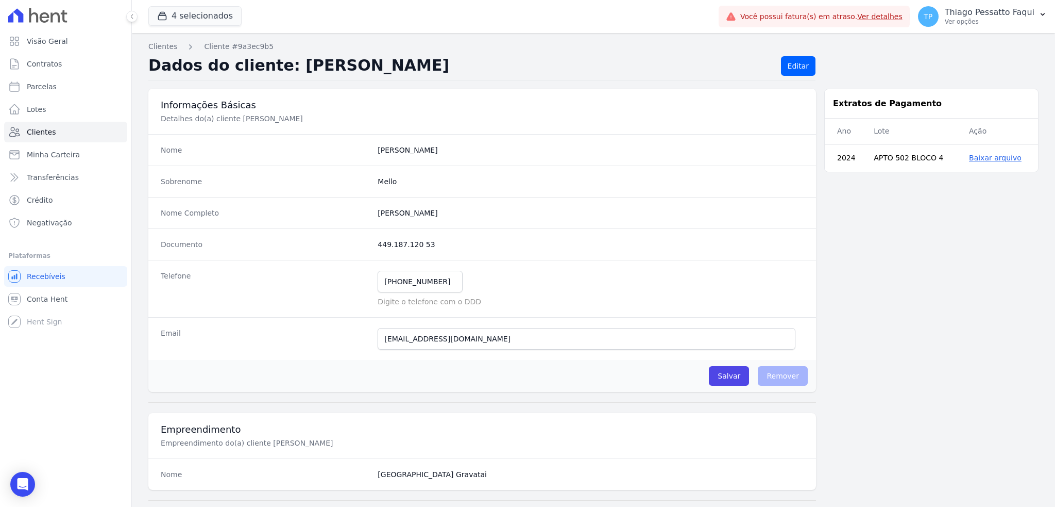
click at [217, 222] on div "Nome Completo [PERSON_NAME]" at bounding box center [482, 212] width 668 height 31
click at [393, 242] on dd "449.187.120 53" at bounding box center [591, 244] width 426 height 10
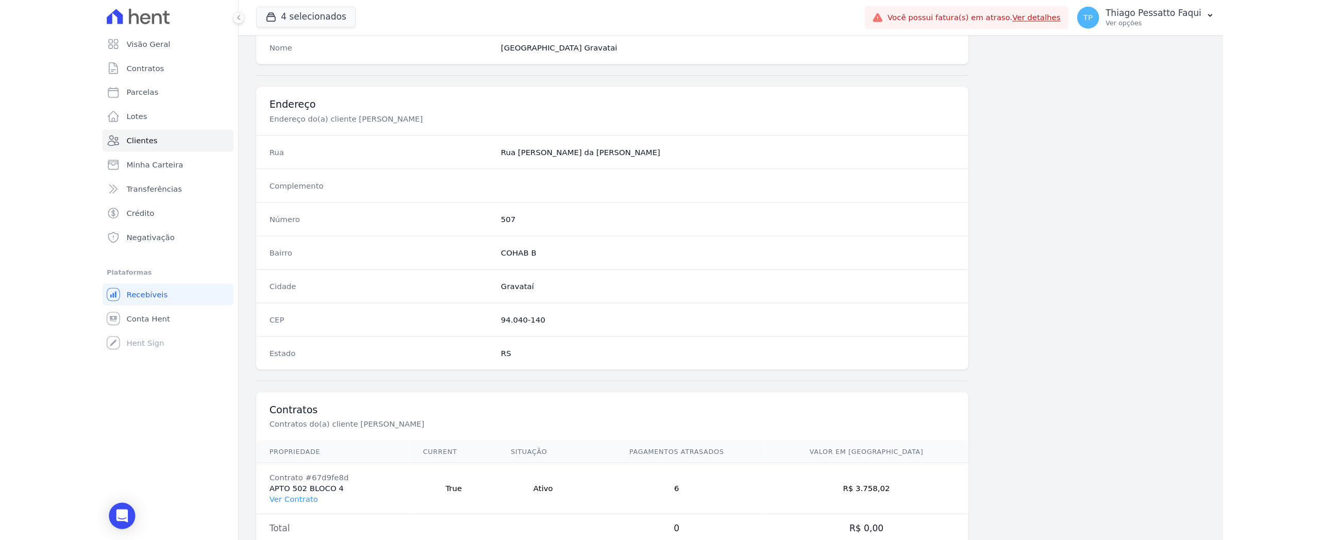
scroll to position [458, 0]
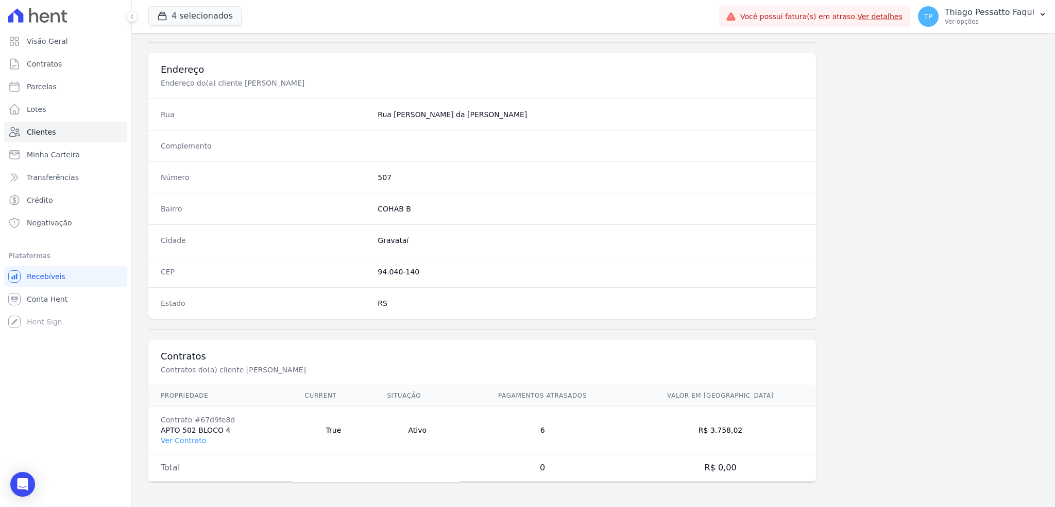
click at [200, 432] on td "Contrato #67d9fe8d APTO 502 BLOCO 4 Ver Contrato" at bounding box center [220, 430] width 144 height 48
drag, startPoint x: 200, startPoint y: 432, endPoint x: 225, endPoint y: 430, distance: 25.3
click at [200, 431] on td "Contrato #67d9fe8d APTO 502 BLOCO 4 Ver Contrato" at bounding box center [220, 430] width 144 height 48
drag, startPoint x: 230, startPoint y: 430, endPoint x: 154, endPoint y: 428, distance: 76.3
click at [155, 429] on td "Contrato #67d9fe8d APTO 502 BLOCO 4 Ver Contrato" at bounding box center [220, 430] width 144 height 48
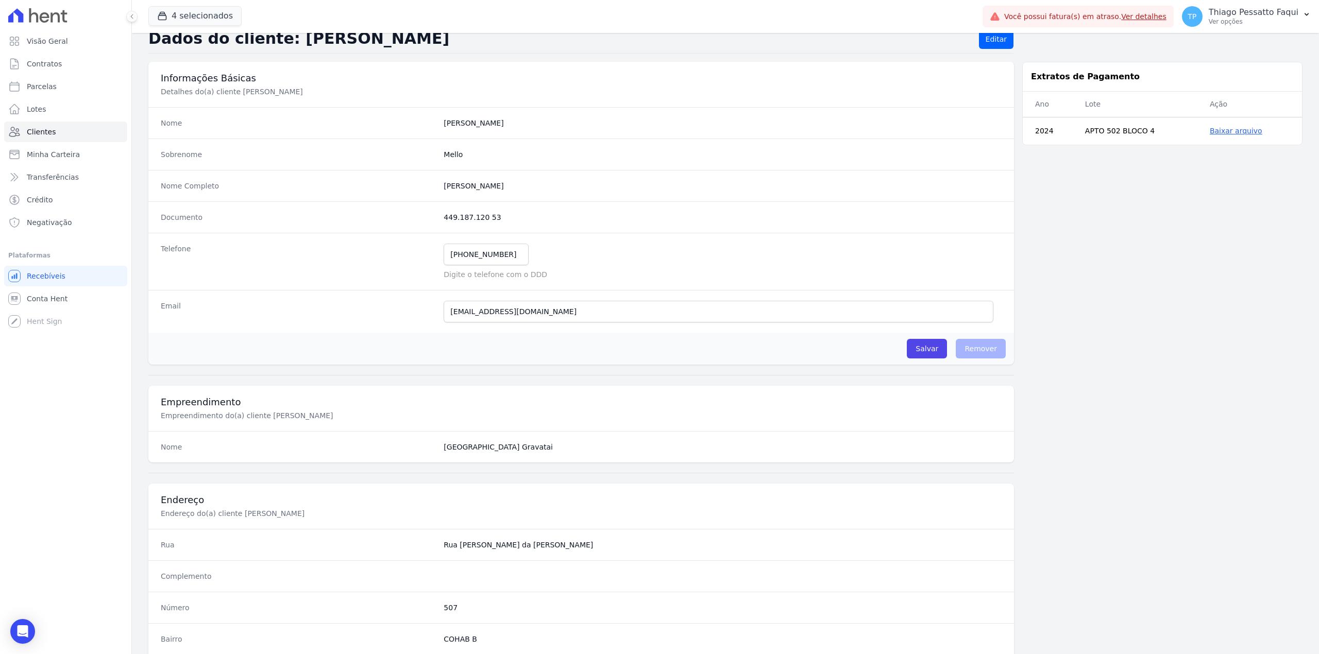
scroll to position [0, 0]
